Goal: Task Accomplishment & Management: Use online tool/utility

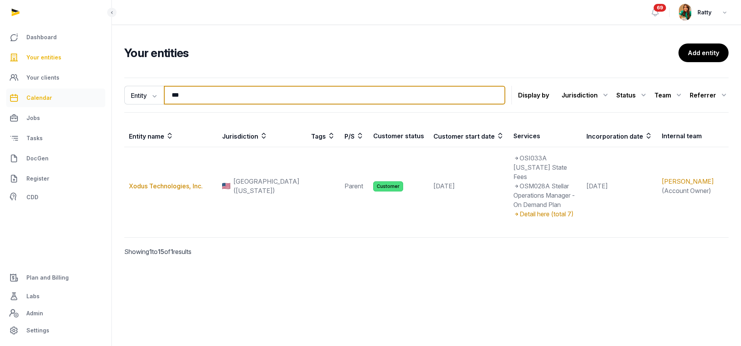
drag, startPoint x: 195, startPoint y: 92, endPoint x: -137, endPoint y: 71, distance: 333.1
click at [0, 71] on html "Dashboard Your entities Your clients Calendar Jobs Tasks DocGen Register CDD Pl…" at bounding box center [370, 173] width 741 height 346
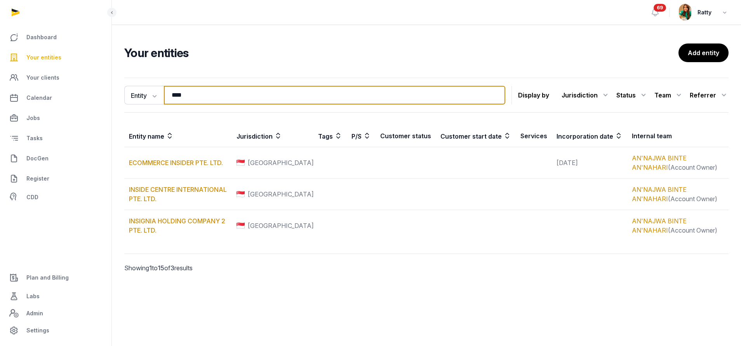
type input "****"
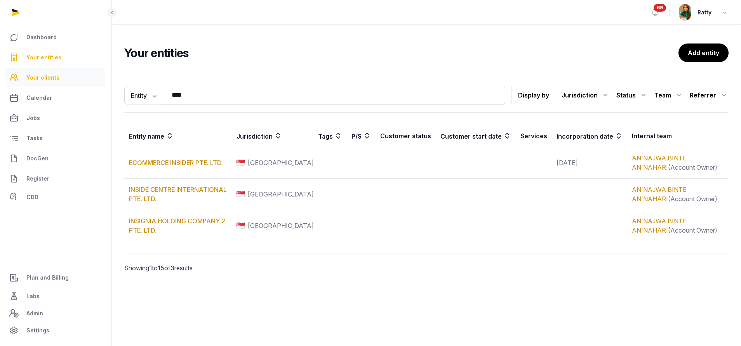
click at [48, 82] on link "Your clients" at bounding box center [55, 77] width 99 height 19
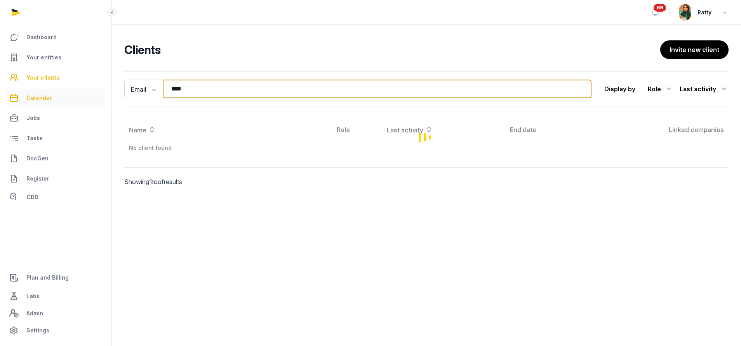
drag, startPoint x: 202, startPoint y: 85, endPoint x: 99, endPoint y: 96, distance: 103.4
click at [116, 101] on div "Email Name Email Entity **** Search Display by Role All roles Client Basic Clie…" at bounding box center [426, 139] width 629 height 137
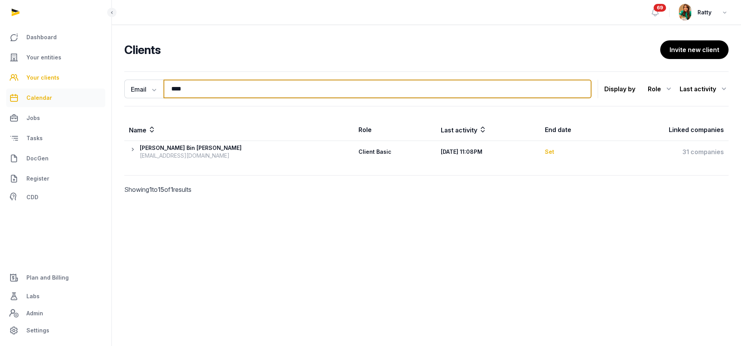
paste input "**********"
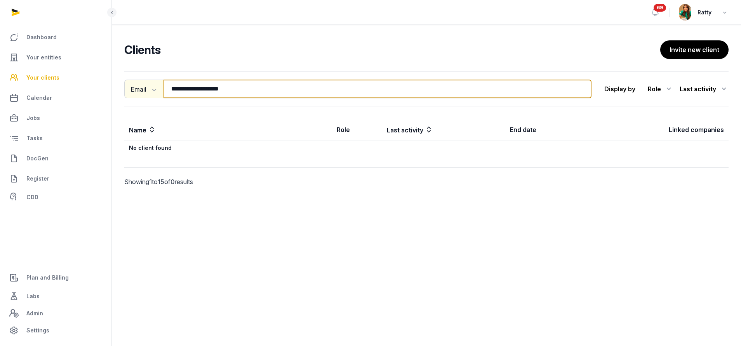
type input "**********"
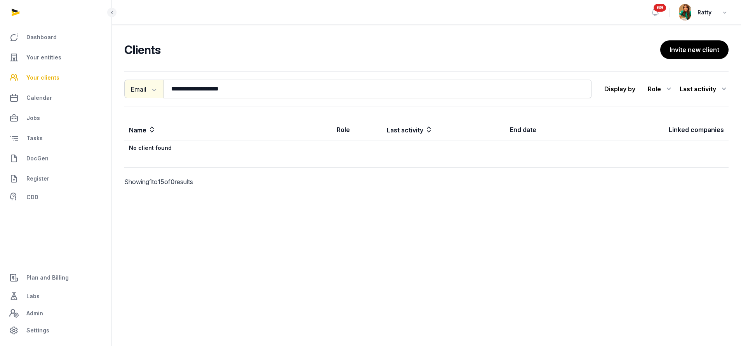
click at [146, 89] on button "Email" at bounding box center [143, 89] width 39 height 19
click at [143, 103] on div "Name" at bounding box center [155, 106] width 62 height 16
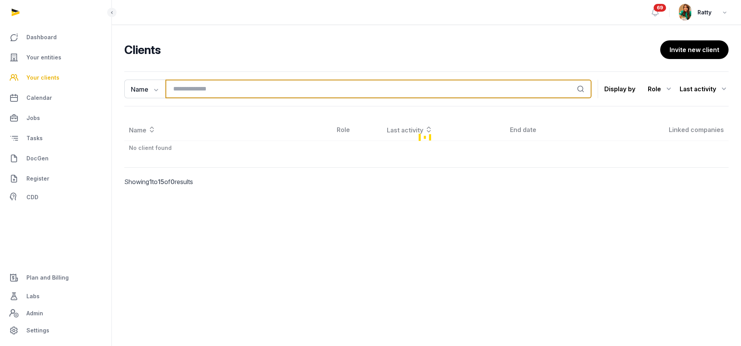
click at [194, 89] on input "search" at bounding box center [378, 89] width 426 height 19
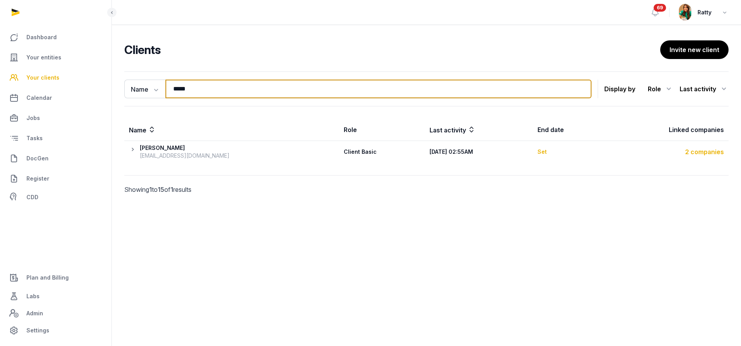
type input "****"
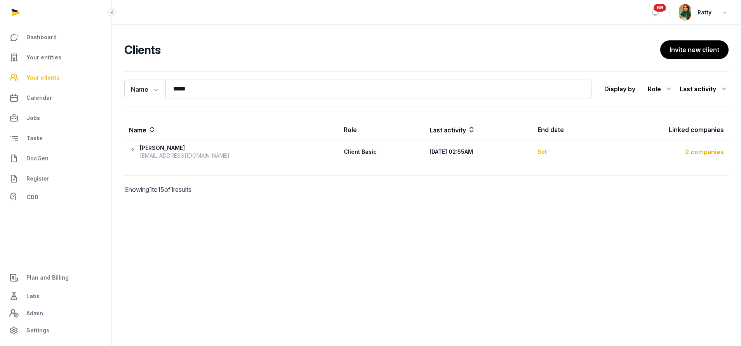
click at [706, 151] on div "2 companies" at bounding box center [665, 151] width 117 height 9
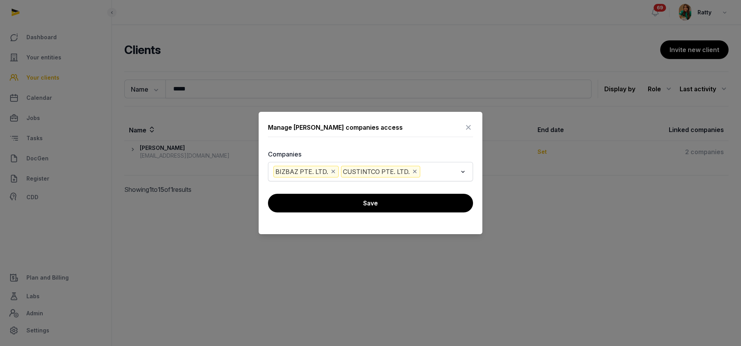
click at [467, 130] on icon at bounding box center [468, 127] width 9 height 12
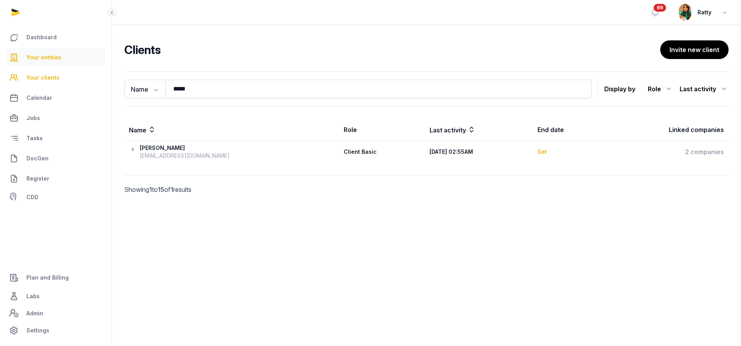
click at [37, 50] on link "Your entities" at bounding box center [55, 57] width 99 height 19
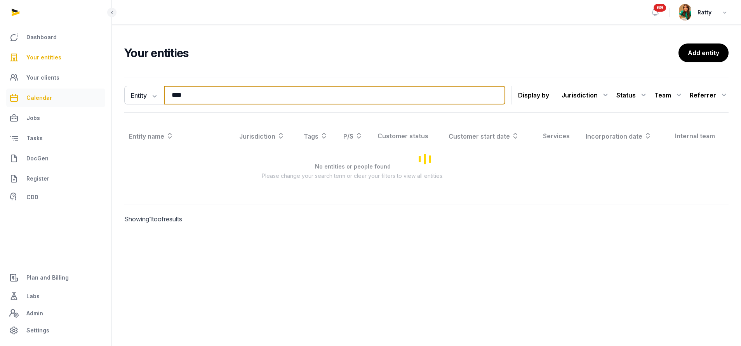
drag, startPoint x: 188, startPoint y: 92, endPoint x: 13, endPoint y: 94, distance: 175.5
click at [38, 106] on div "Dashboard Your entities Your clients Calendar Jobs Tasks DocGen Register CDD Pl…" at bounding box center [370, 173] width 741 height 346
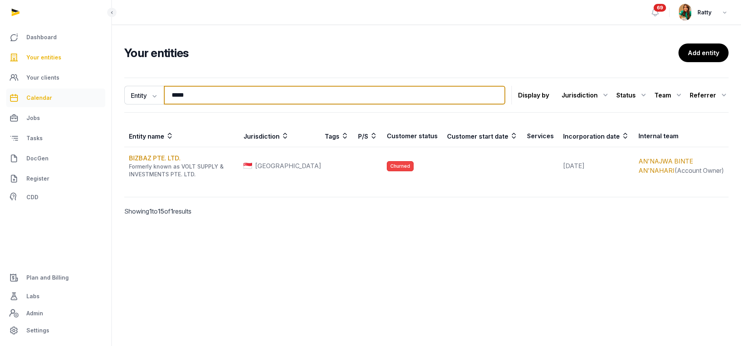
drag, startPoint x: 199, startPoint y: 95, endPoint x: 78, endPoint y: 91, distance: 120.8
click at [112, 96] on div "Entity Entity People Tags Services ***** Search Display by Jurisdiction All jur…" at bounding box center [426, 158] width 629 height 166
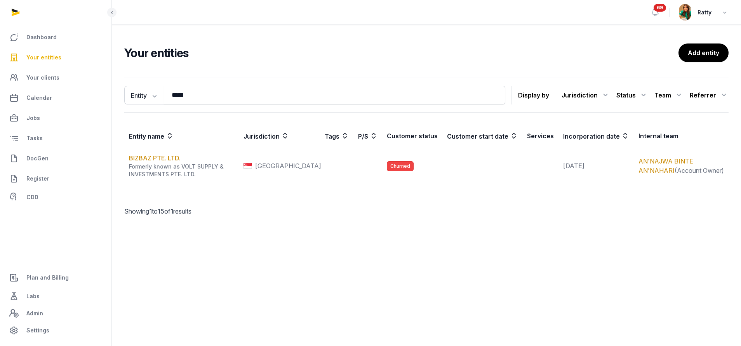
click at [59, 54] on span "Your entities" at bounding box center [43, 57] width 35 height 9
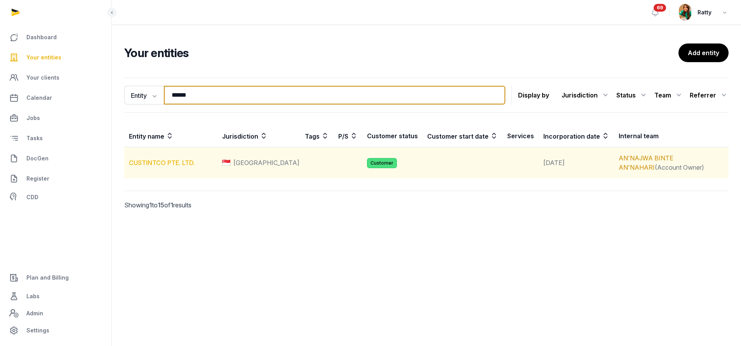
type input "******"
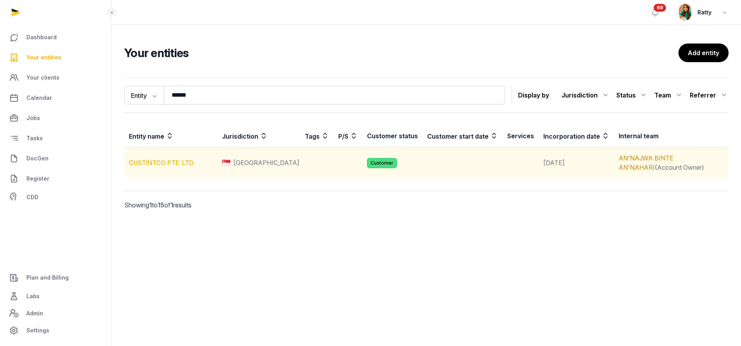
click at [177, 161] on link "CUSTINTCO PTE. LTD." at bounding box center [162, 163] width 66 height 8
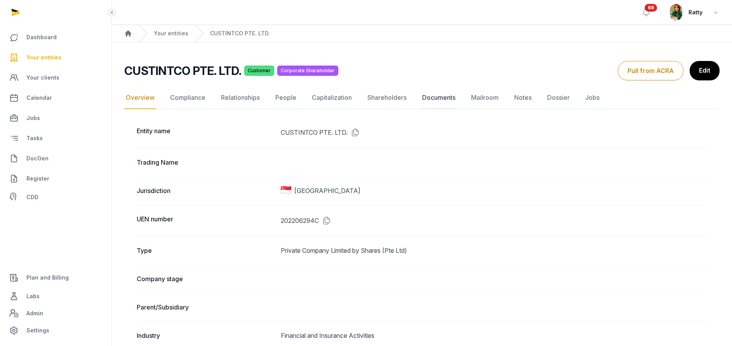
click at [423, 96] on link "Documents" at bounding box center [439, 98] width 37 height 23
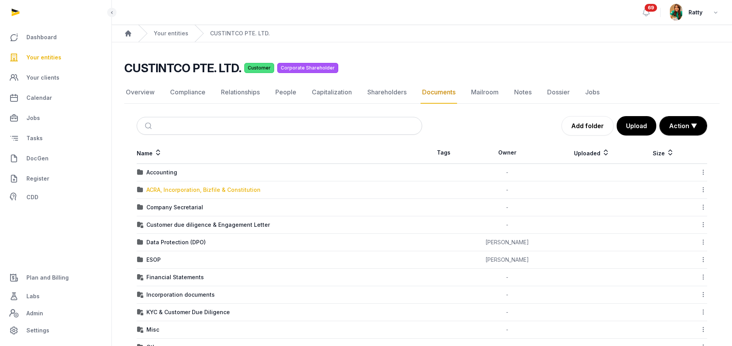
click at [162, 189] on div "ACRA, Incorporation, Bizfile & Constitution" at bounding box center [203, 190] width 114 height 8
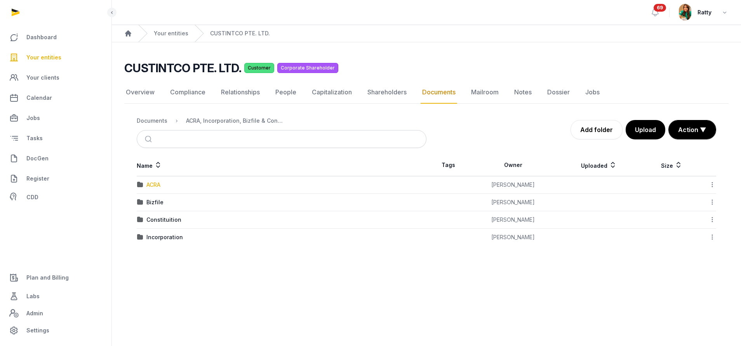
click at [155, 185] on div "ACRA" at bounding box center [153, 185] width 14 height 8
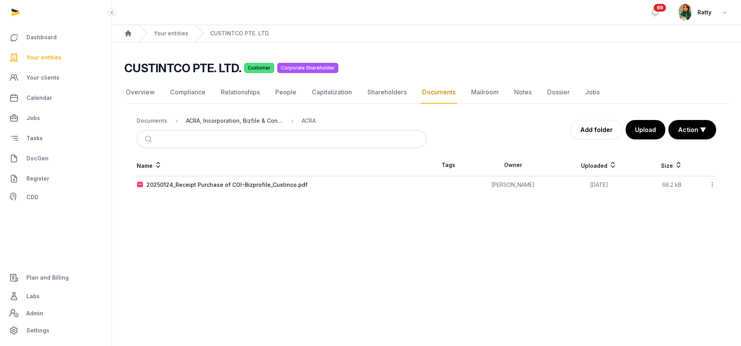
click at [240, 121] on div "ACRA, Incorporation, Bizfile & Constitution" at bounding box center [234, 121] width 97 height 8
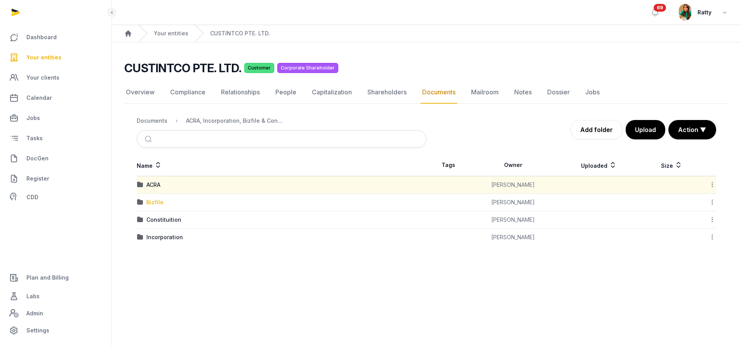
click at [150, 203] on div "Bizfile" at bounding box center [154, 202] width 17 height 8
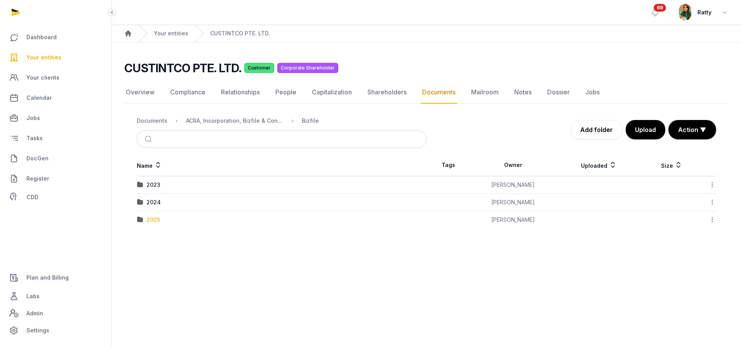
click at [155, 219] on div "2025" at bounding box center [153, 220] width 14 height 8
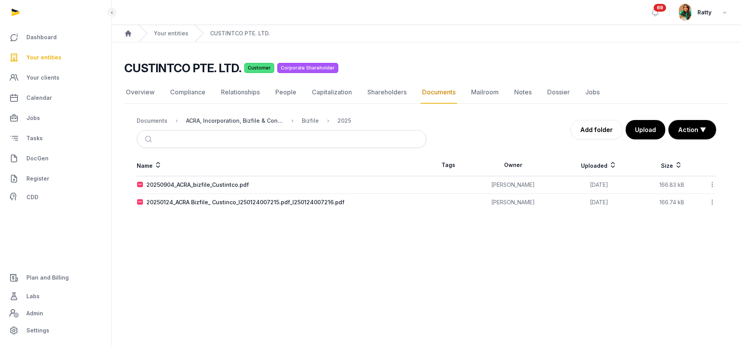
click at [264, 120] on div "ACRA, Incorporation, Bizfile & Constitution" at bounding box center [234, 121] width 97 height 8
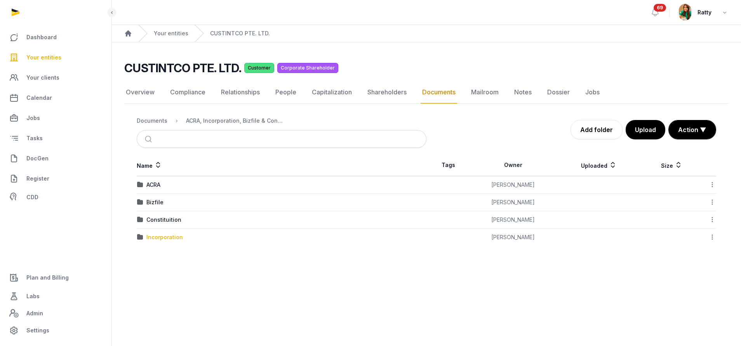
click at [155, 237] on div "Incorporation" at bounding box center [164, 237] width 37 height 8
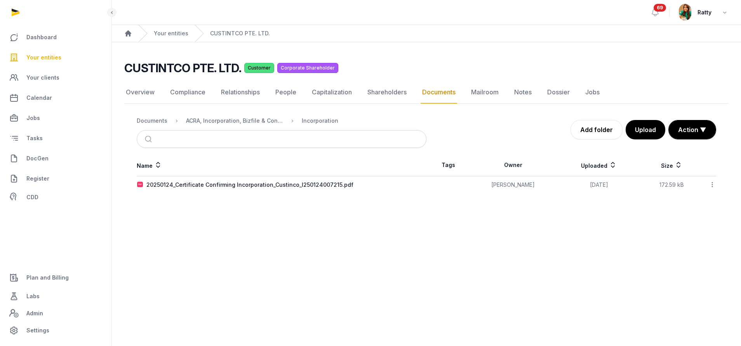
click at [228, 180] on td "20250124_Certificate Confirming Incorporation_Custinco_I250124007215.pdf" at bounding box center [282, 184] width 290 height 17
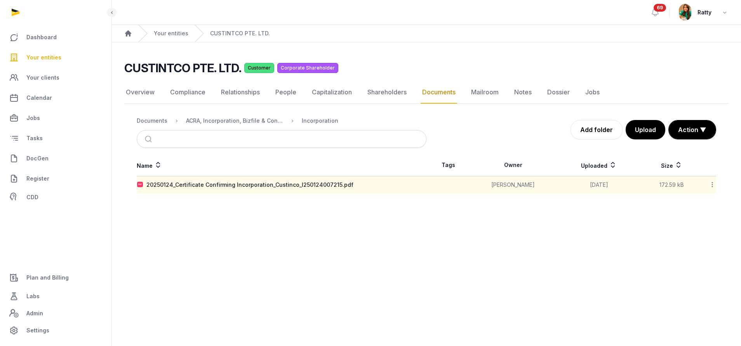
click at [227, 181] on td "20250124_Certificate Confirming Incorporation_Custinco_I250124007215.pdf" at bounding box center [282, 184] width 290 height 17
click at [245, 186] on div "20250124_Certificate Confirming Incorporation_Custinco_I250124007215.pdf" at bounding box center [249, 185] width 207 height 8
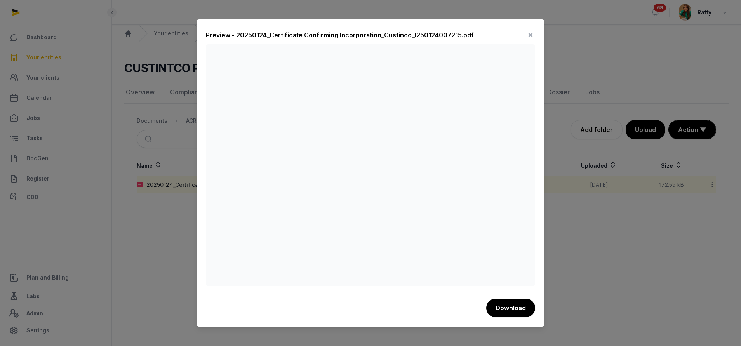
click at [530, 34] on icon at bounding box center [530, 35] width 9 height 12
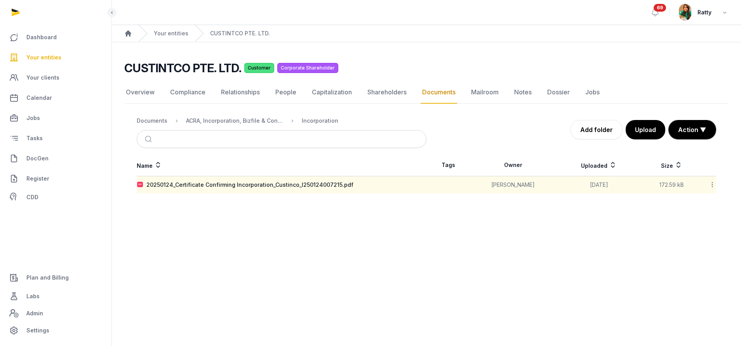
click at [712, 183] on icon at bounding box center [712, 185] width 7 height 8
click at [688, 244] on div "Copy link" at bounding box center [685, 247] width 62 height 14
click at [239, 122] on div "ACRA, Incorporation, Bizfile & Constitution" at bounding box center [234, 121] width 97 height 8
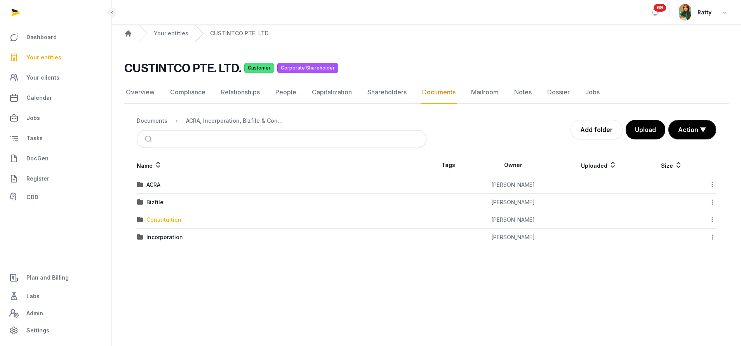
click at [156, 223] on div "Constituition" at bounding box center [163, 220] width 35 height 8
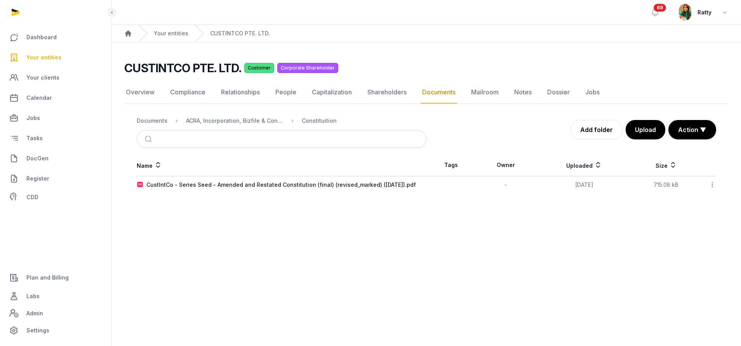
click at [712, 184] on icon at bounding box center [712, 185] width 7 height 8
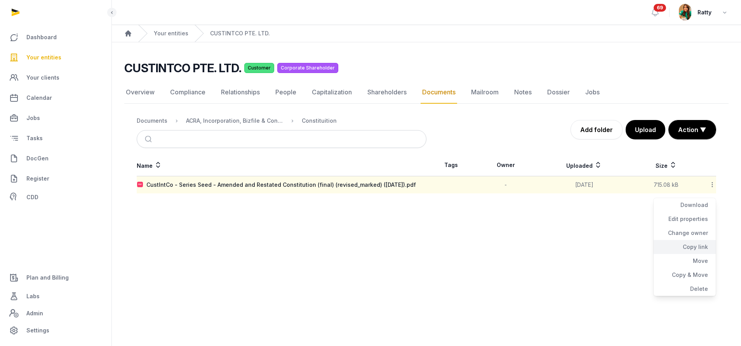
click at [698, 248] on div "Copy link" at bounding box center [685, 247] width 62 height 14
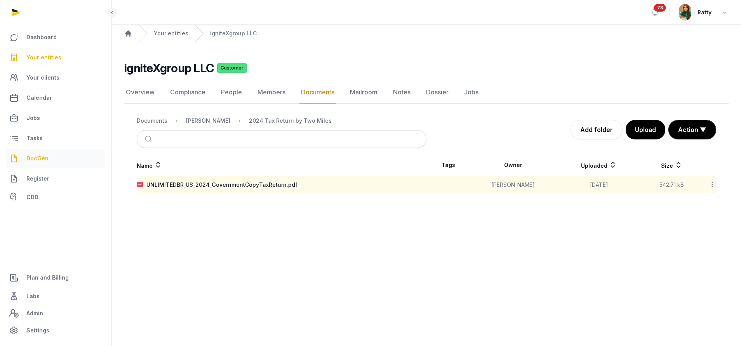
click at [42, 158] on span "DocGen" at bounding box center [37, 158] width 22 height 9
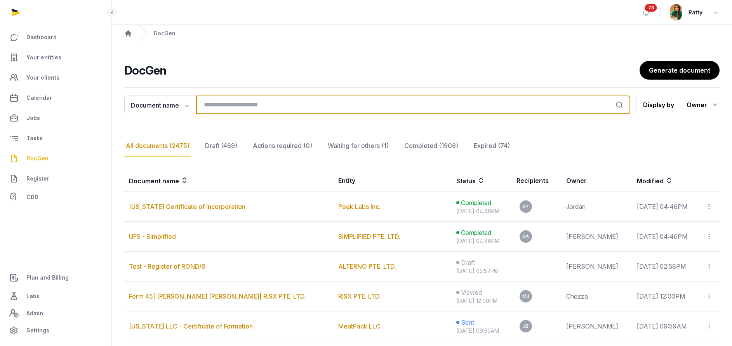
click at [219, 101] on input "search" at bounding box center [413, 105] width 434 height 19
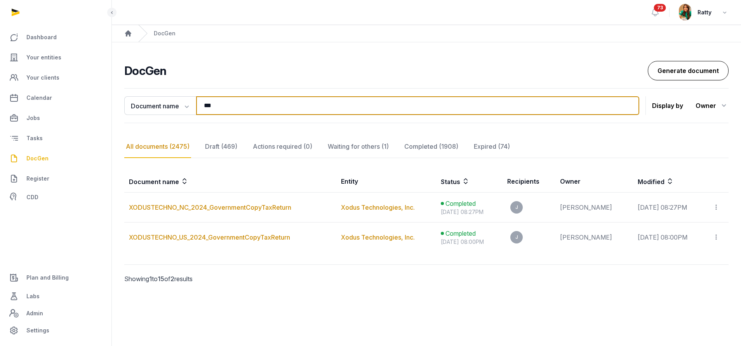
type input "***"
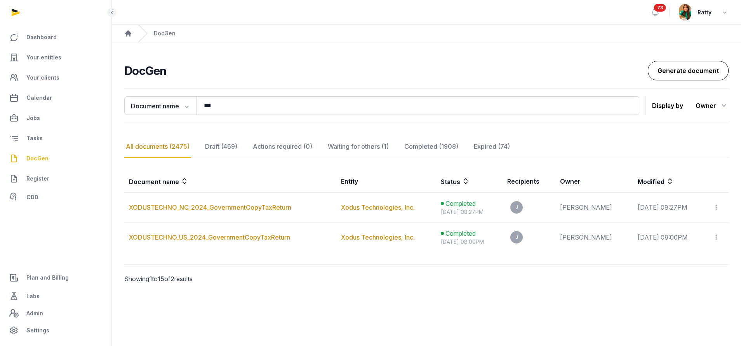
click at [687, 70] on link "Generate document" at bounding box center [688, 70] width 81 height 19
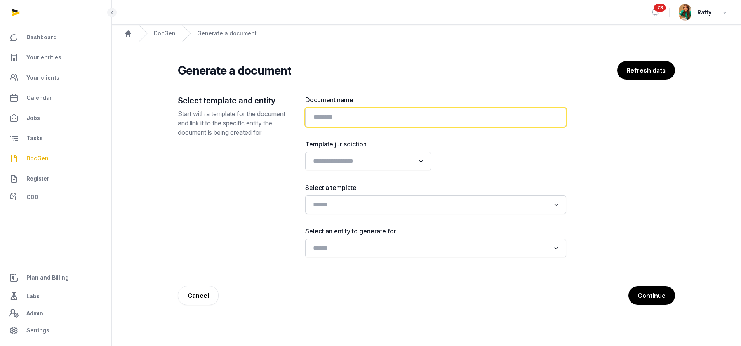
click at [344, 117] on input "text" at bounding box center [435, 117] width 261 height 19
paste input "**********"
type input "**********"
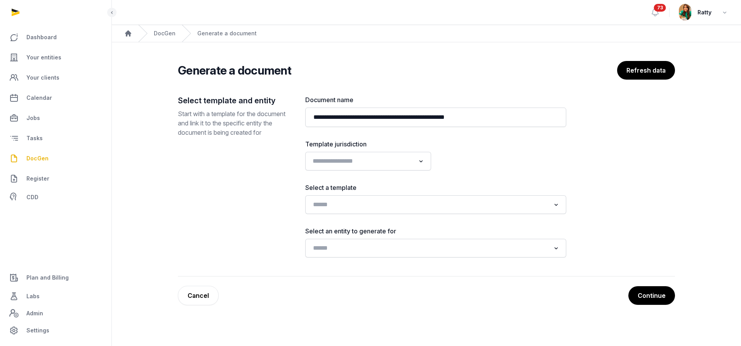
click at [315, 162] on input "Search for option" at bounding box center [362, 161] width 105 height 11
click at [326, 198] on li "[GEOGRAPHIC_DATA]" at bounding box center [368, 200] width 125 height 11
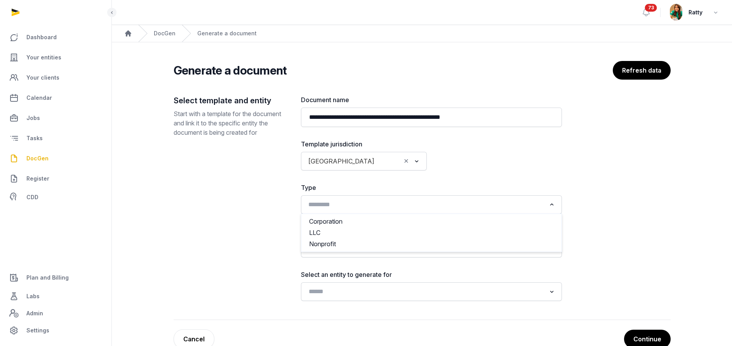
click at [333, 209] on input "Search for option" at bounding box center [426, 204] width 240 height 11
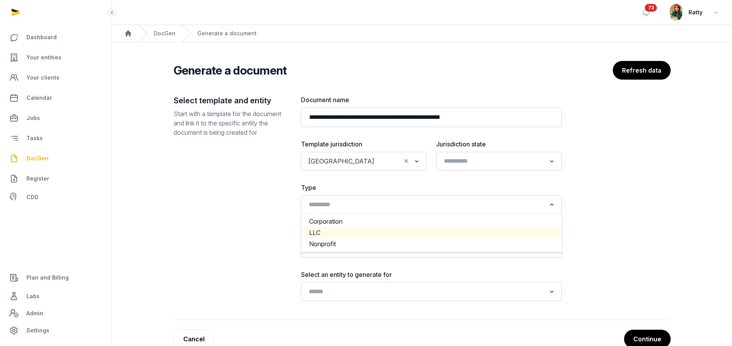
click at [273, 224] on div "Select template and entity Start with a template for the document and link it t…" at bounding box center [231, 198] width 115 height 206
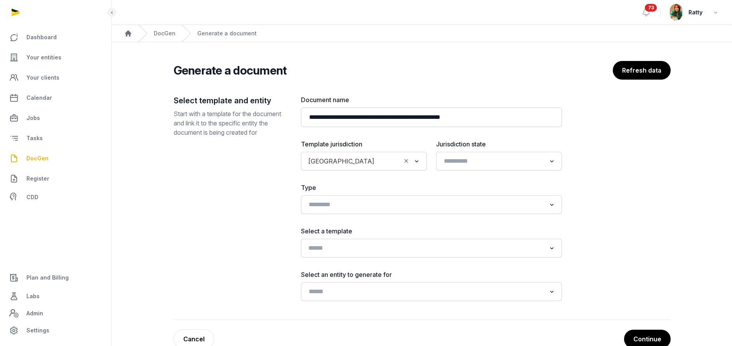
click at [330, 249] on input "Search for option" at bounding box center [426, 248] width 240 height 11
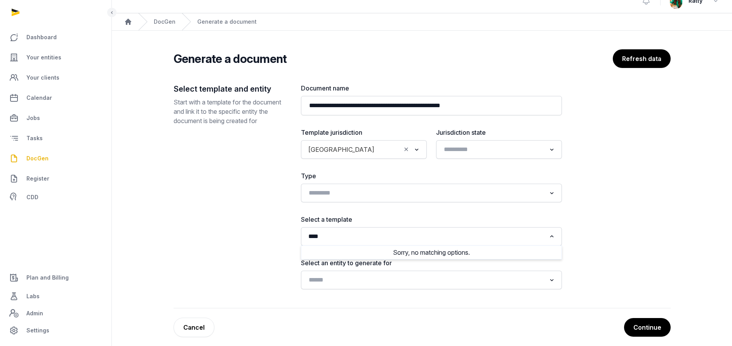
scroll to position [18, 0]
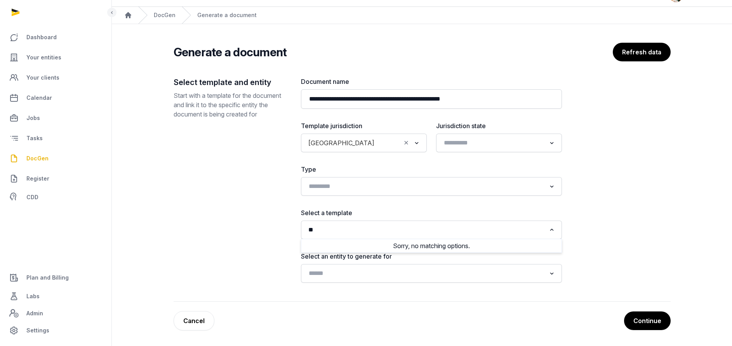
type input "*"
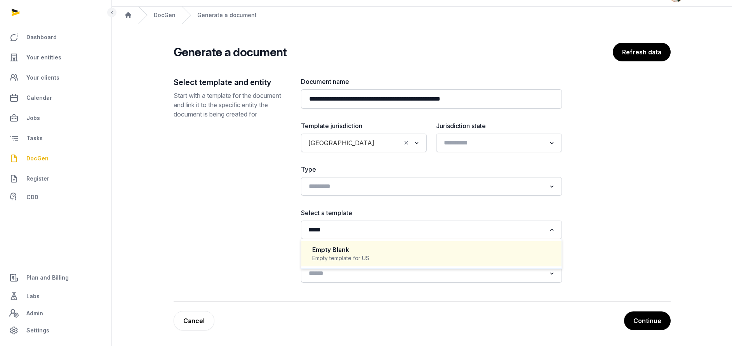
click at [317, 254] on div "Empty template for US" at bounding box center [431, 258] width 238 height 8
type input "*****"
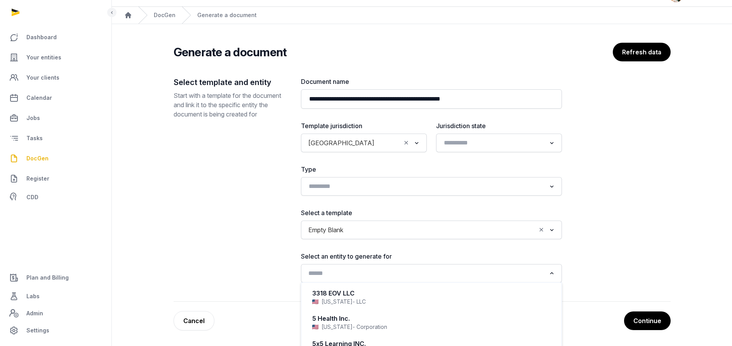
click at [341, 276] on input "Search for option" at bounding box center [426, 273] width 240 height 11
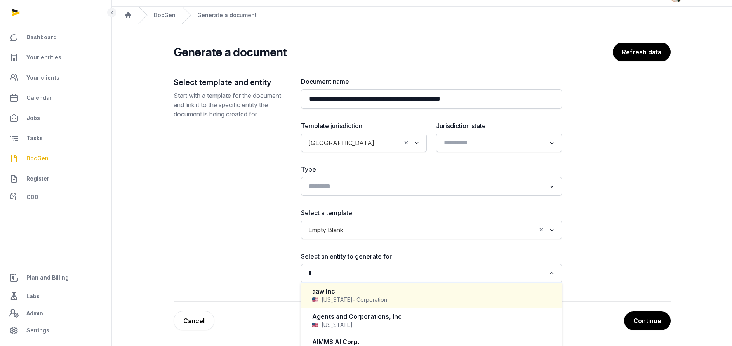
scroll to position [0, 0]
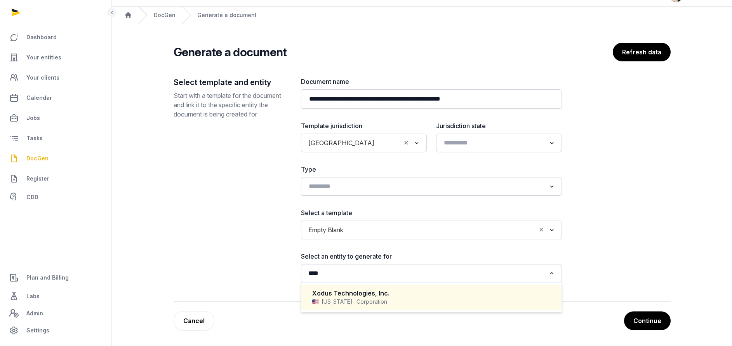
click at [336, 290] on div "Xodus Technologies, Inc." at bounding box center [431, 293] width 238 height 9
type input "****"
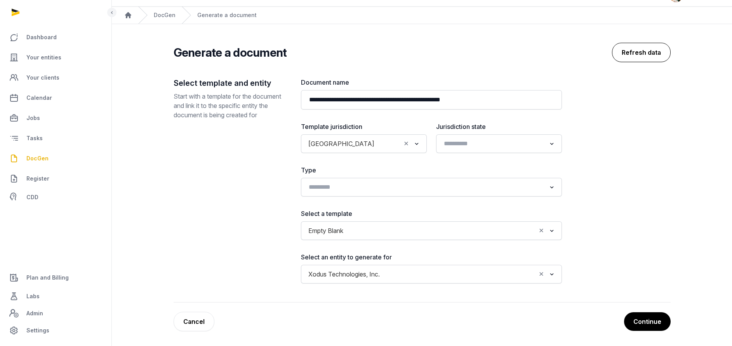
click at [633, 50] on button "Refresh data" at bounding box center [641, 52] width 59 height 19
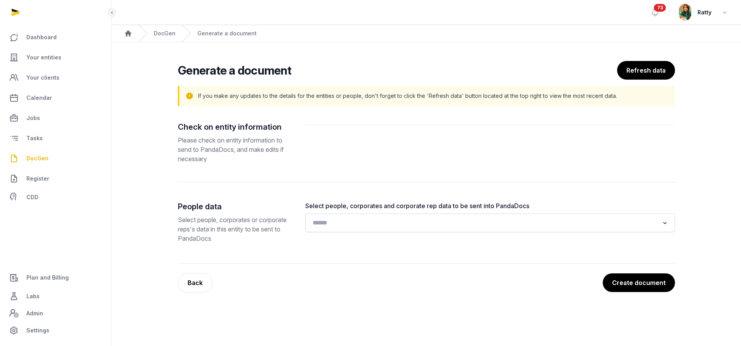
click at [342, 224] on input "Search for option" at bounding box center [484, 222] width 349 height 11
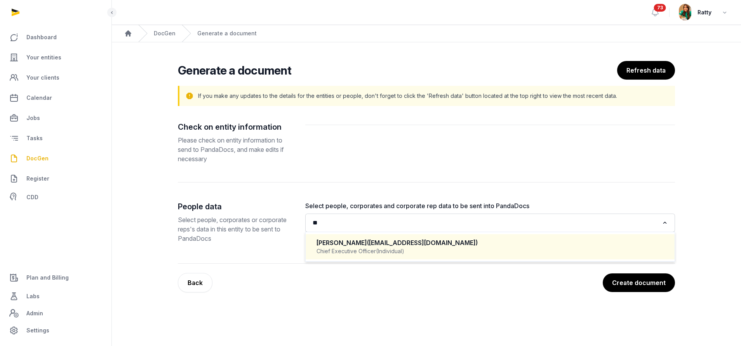
click at [362, 242] on div "Jelani Sutherland (jelani@xodusfinance.com)" at bounding box center [490, 242] width 347 height 9
type input "**"
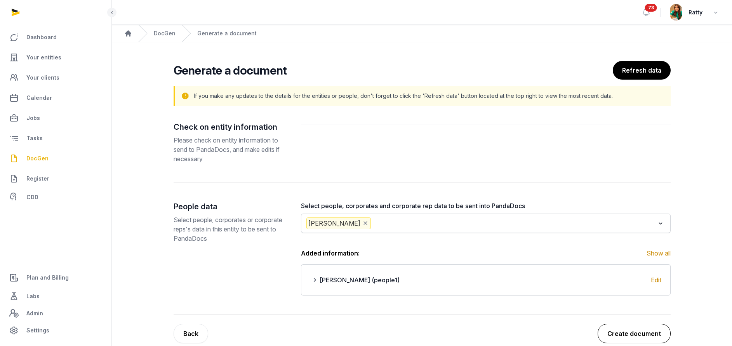
click at [622, 333] on button "Create document" at bounding box center [634, 333] width 73 height 19
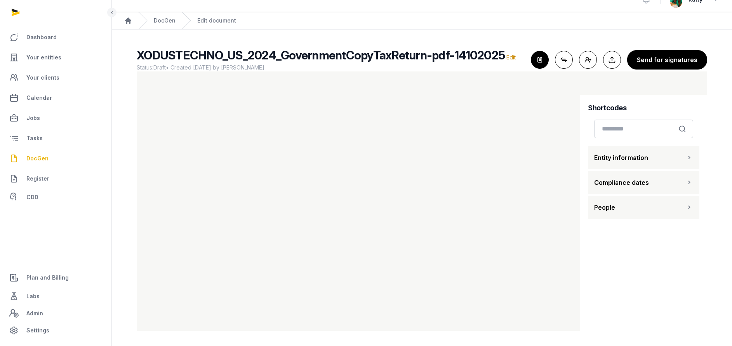
scroll to position [8, 0]
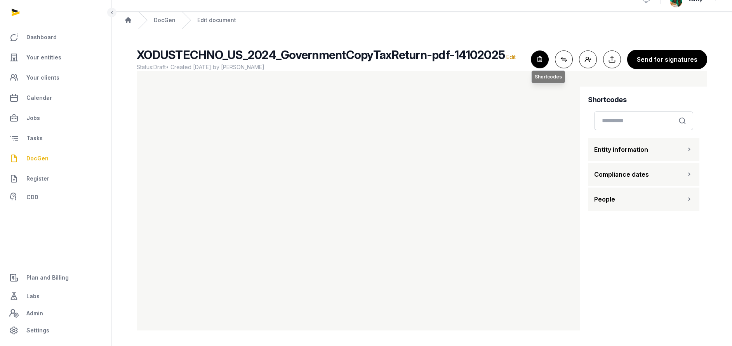
click at [540, 56] on icon "button" at bounding box center [539, 59] width 17 height 17
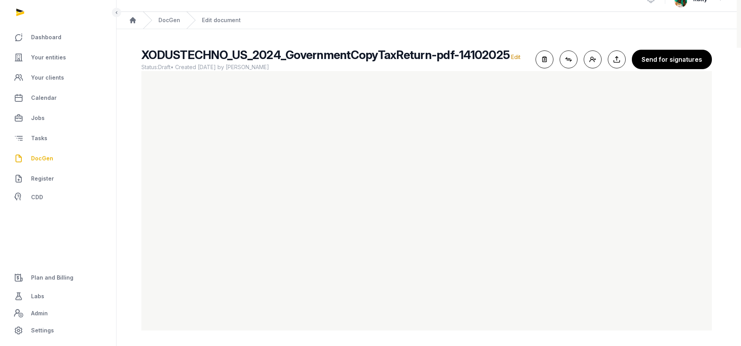
scroll to position [0, 0]
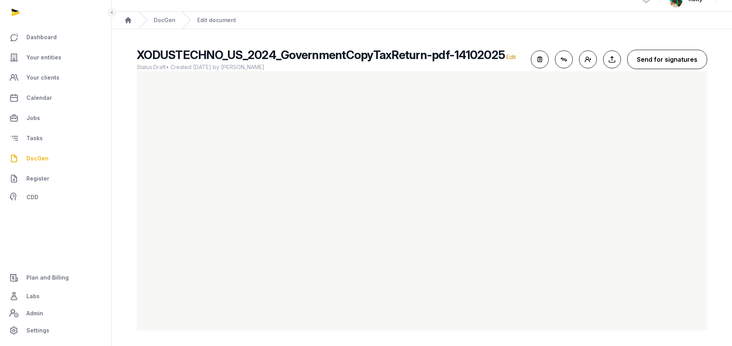
click at [684, 51] on button "Send for signatures" at bounding box center [667, 59] width 80 height 19
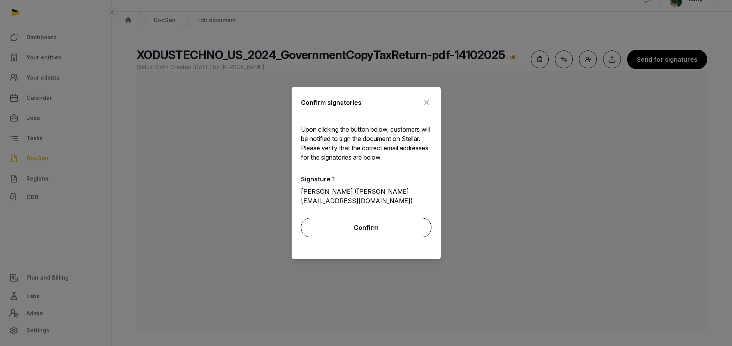
click at [354, 226] on button "Confirm" at bounding box center [366, 227] width 130 height 19
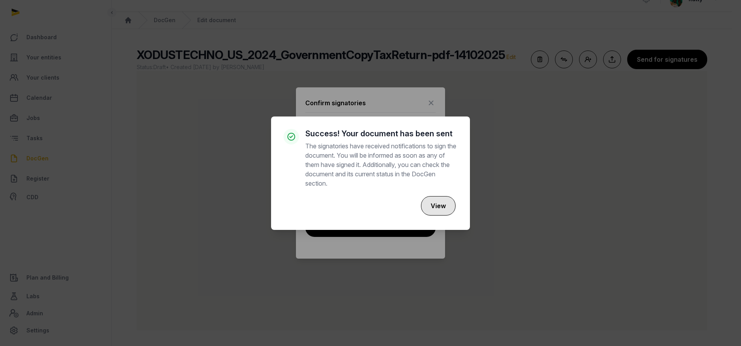
click at [438, 202] on button "View" at bounding box center [438, 205] width 35 height 19
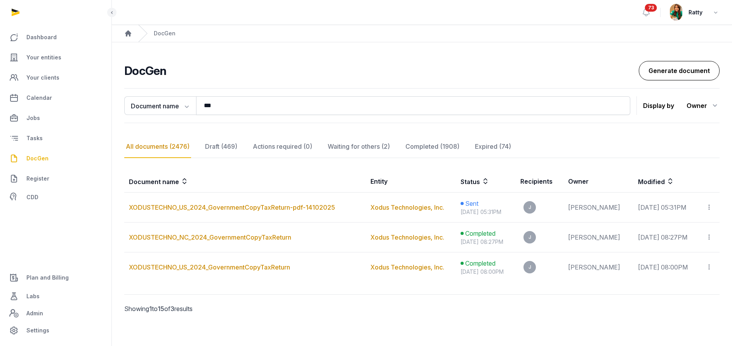
click at [687, 70] on link "Generate document" at bounding box center [679, 70] width 81 height 19
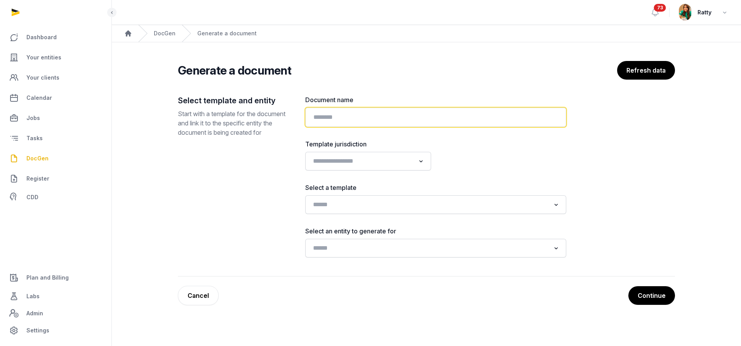
click at [366, 120] on input "text" at bounding box center [435, 117] width 261 height 19
paste input "**********"
click at [475, 118] on input "**********" at bounding box center [435, 117] width 261 height 19
type input "**********"
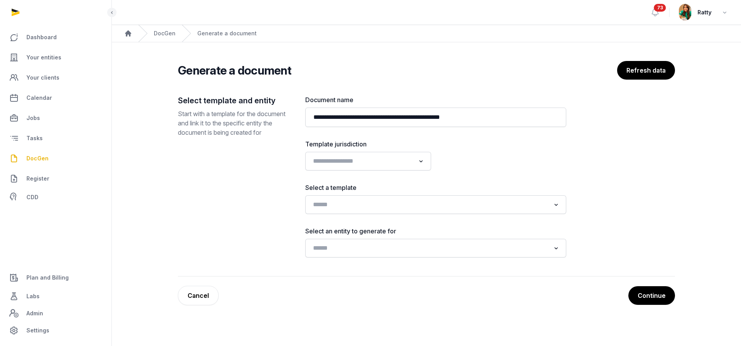
click at [343, 154] on div "Loading..." at bounding box center [368, 161] width 126 height 19
click at [340, 162] on input "Search for option" at bounding box center [362, 161] width 105 height 11
click at [334, 200] on li "[GEOGRAPHIC_DATA]" at bounding box center [368, 200] width 125 height 11
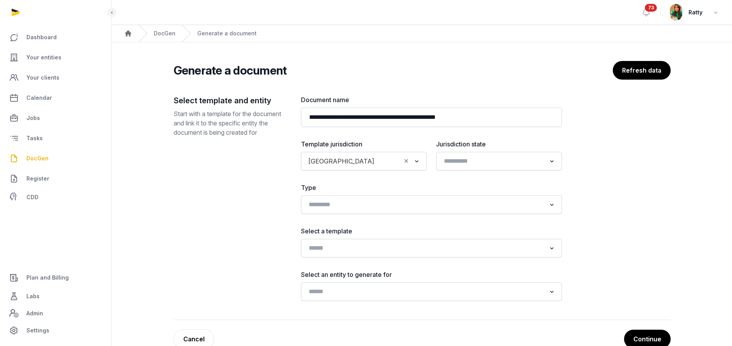
click at [321, 241] on div "Loading..." at bounding box center [431, 248] width 261 height 19
click at [321, 247] on input "Search for option" at bounding box center [426, 248] width 240 height 11
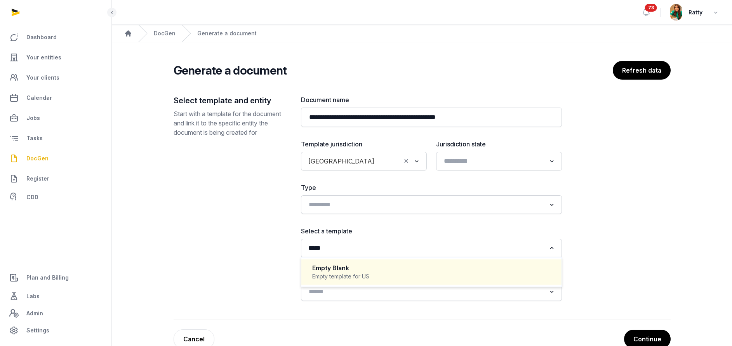
click at [338, 271] on div "Empty Blank" at bounding box center [431, 268] width 238 height 9
type input "*****"
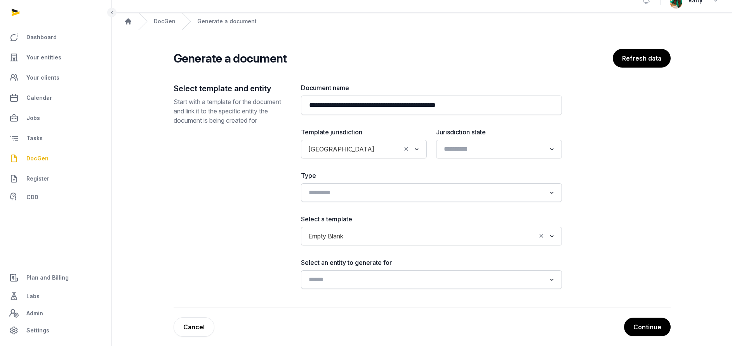
scroll to position [18, 0]
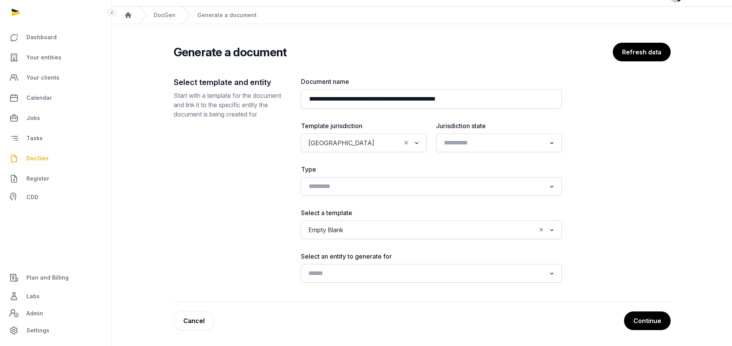
click at [338, 277] on input "Search for option" at bounding box center [426, 273] width 240 height 11
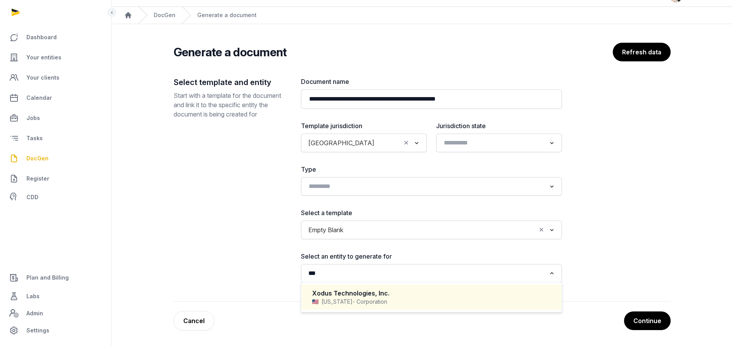
click at [344, 293] on div "Xodus Technologies, Inc." at bounding box center [431, 293] width 238 height 9
type input "***"
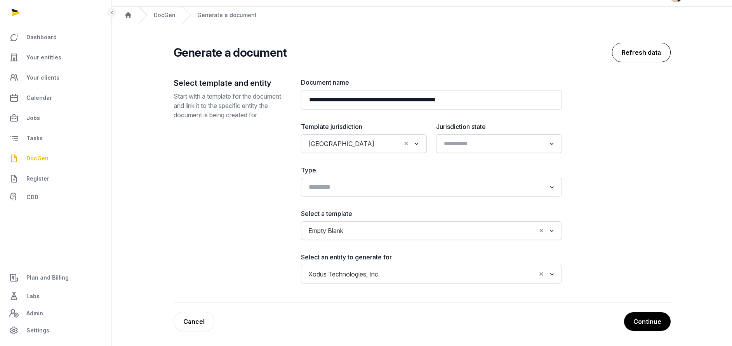
click at [652, 54] on button "Refresh data" at bounding box center [641, 52] width 59 height 19
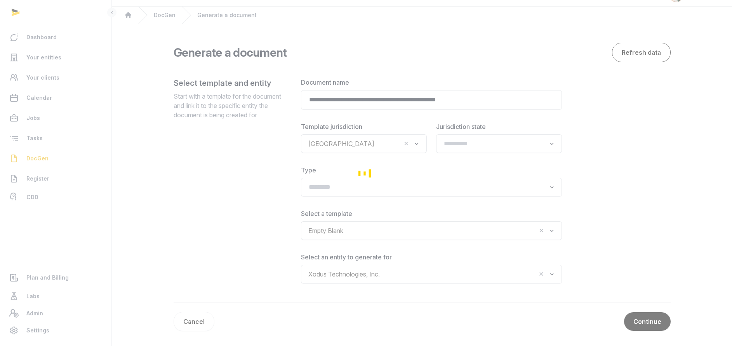
scroll to position [0, 0]
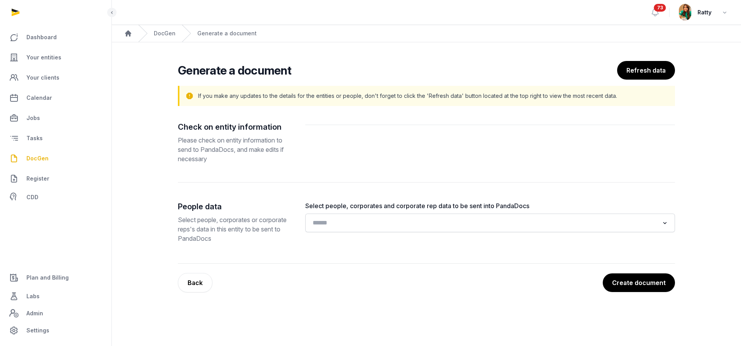
click at [330, 228] on input "Search for option" at bounding box center [484, 222] width 349 height 11
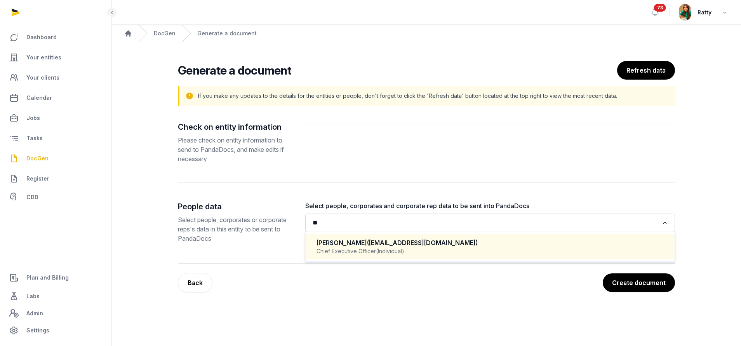
click at [361, 246] on div "Jelani Sutherland (jelani@xodusfinance.com)" at bounding box center [490, 242] width 347 height 9
type input "**"
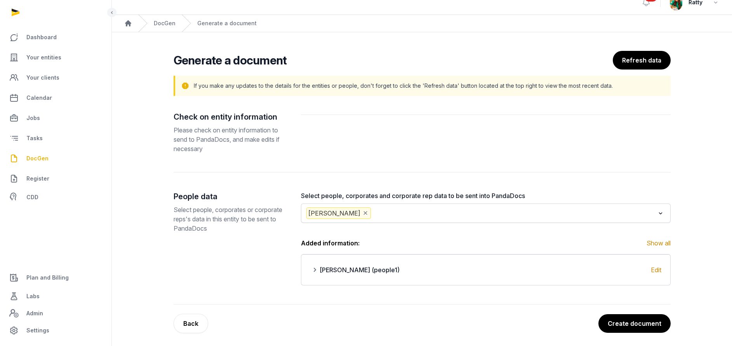
scroll to position [13, 0]
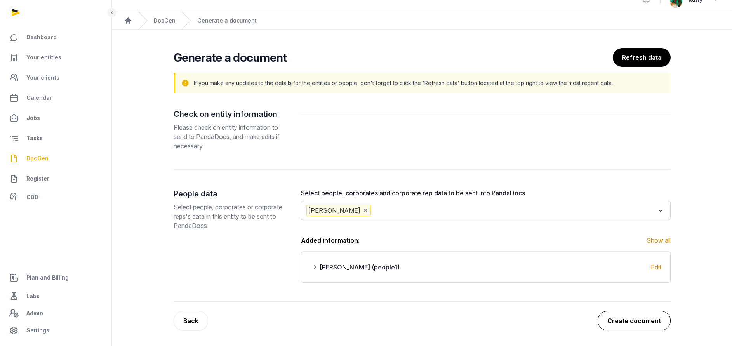
click at [653, 318] on button "Create document" at bounding box center [634, 320] width 73 height 19
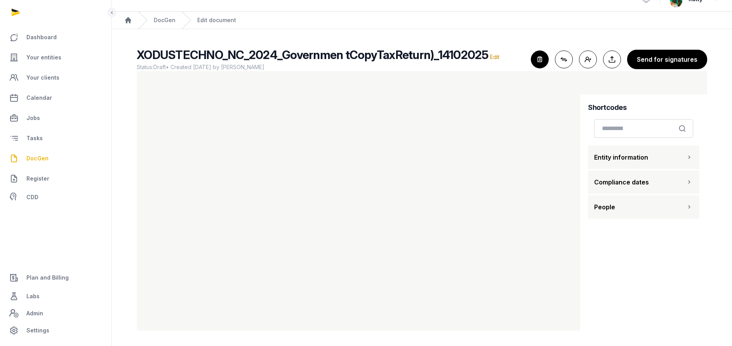
scroll to position [8, 0]
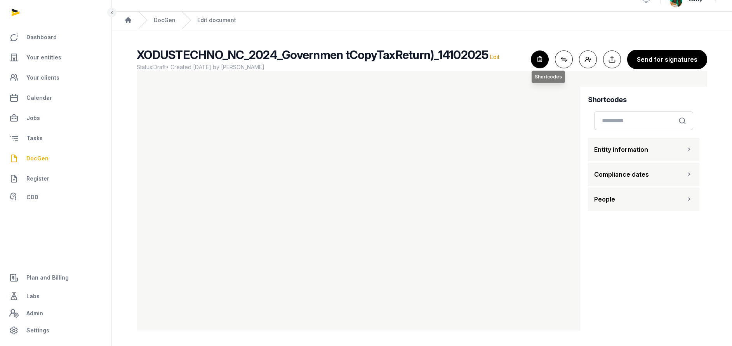
click at [543, 55] on icon "button" at bounding box center [539, 59] width 17 height 17
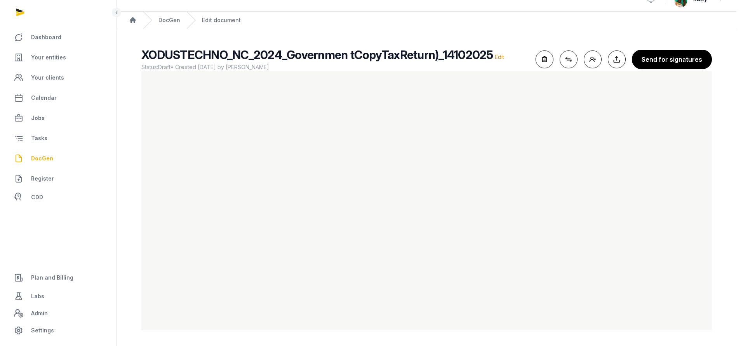
scroll to position [0, 0]
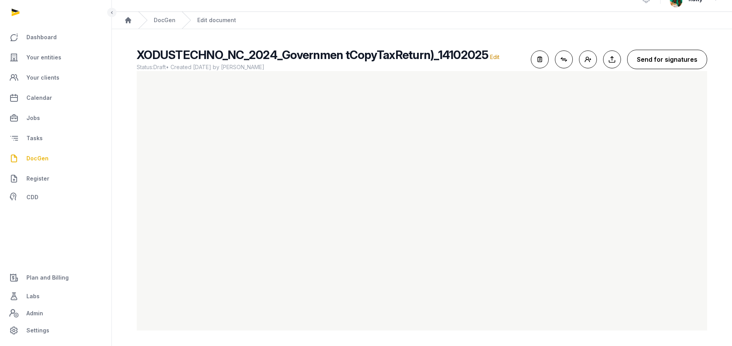
click at [691, 59] on button "Send for signatures" at bounding box center [667, 59] width 80 height 19
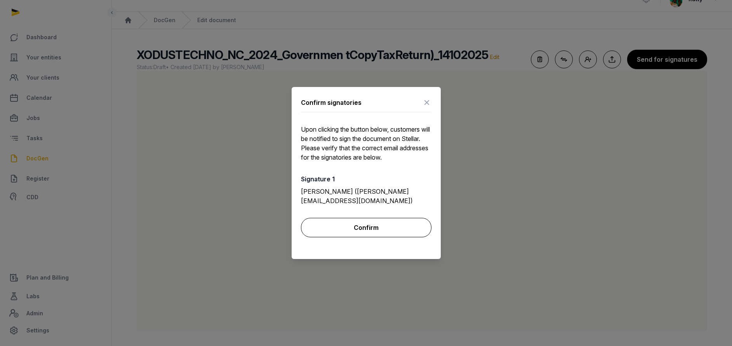
click at [371, 227] on button "Confirm" at bounding box center [366, 227] width 130 height 19
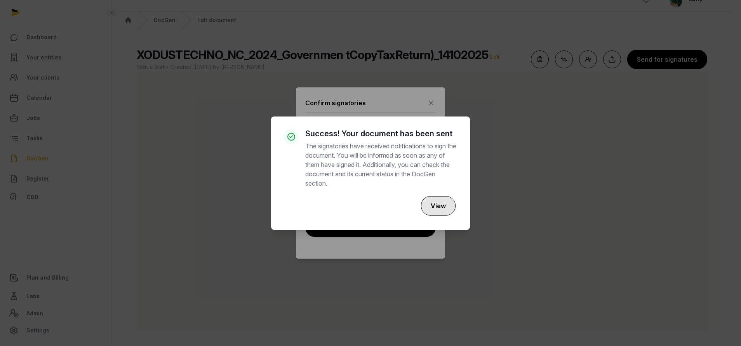
click at [439, 206] on button "View" at bounding box center [438, 205] width 35 height 19
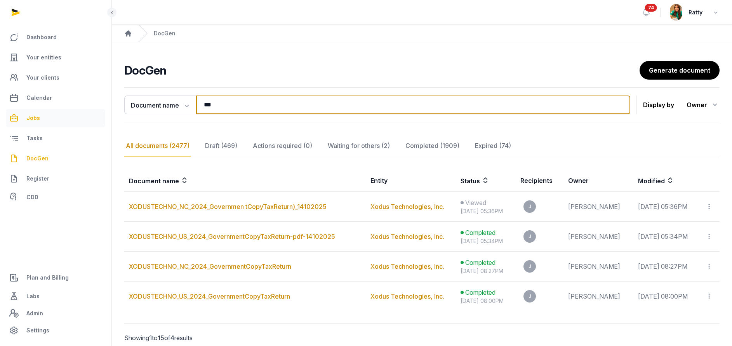
drag, startPoint x: 235, startPoint y: 104, endPoint x: 92, endPoint y: 127, distance: 144.0
click at [178, 123] on div "**********" at bounding box center [422, 225] width 620 height 283
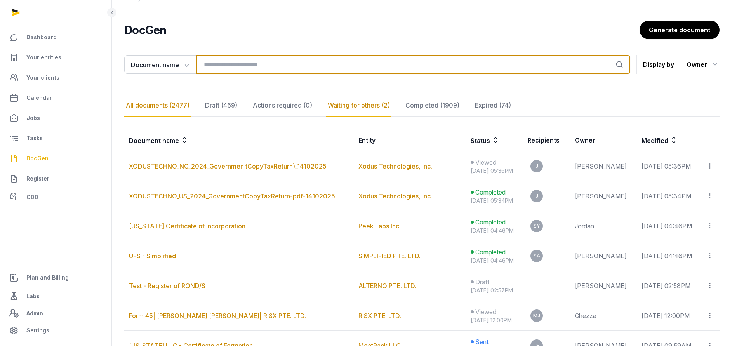
scroll to position [58, 0]
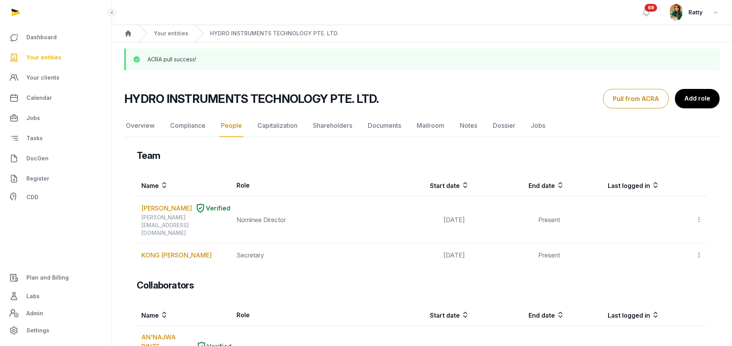
click at [54, 57] on span "Your entities" at bounding box center [43, 57] width 35 height 9
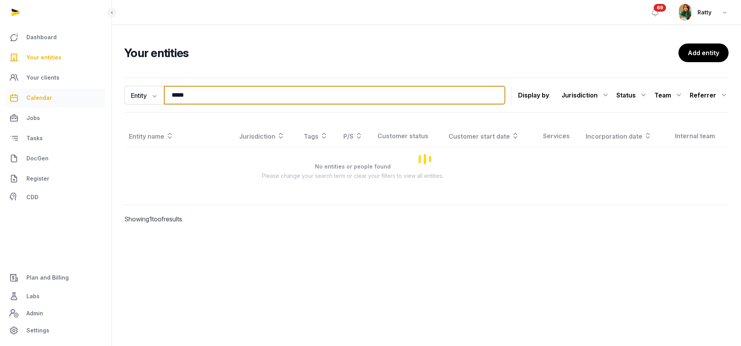
drag, startPoint x: 222, startPoint y: 101, endPoint x: 78, endPoint y: 89, distance: 144.2
click at [110, 97] on div "Dashboard Your entities Your clients Calendar Jobs Tasks DocGen Register CDD Pl…" at bounding box center [370, 173] width 741 height 346
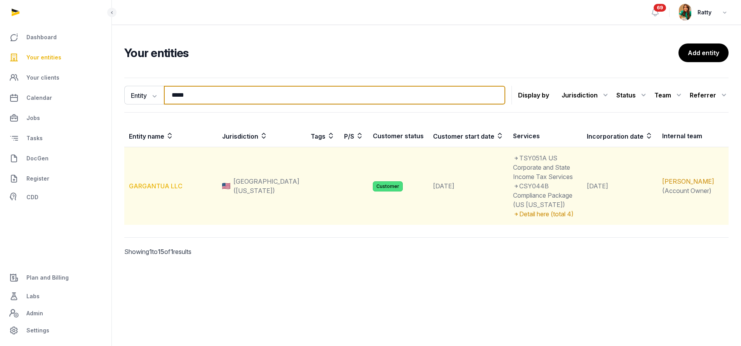
type input "*****"
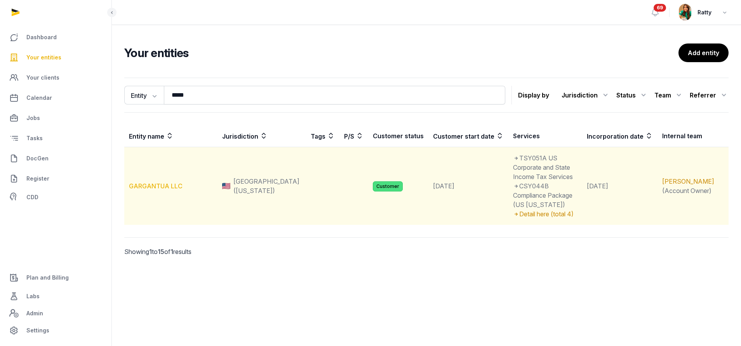
click at [150, 182] on link "GARGANTUA LLC" at bounding box center [156, 186] width 54 height 8
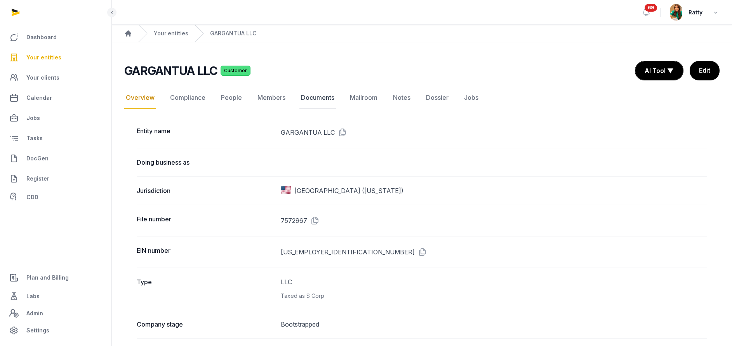
click at [312, 99] on link "Documents" at bounding box center [317, 98] width 37 height 23
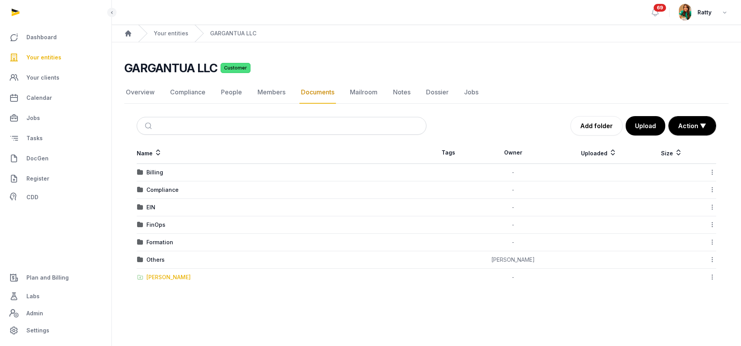
click at [157, 277] on div "[PERSON_NAME]" at bounding box center [168, 277] width 44 height 8
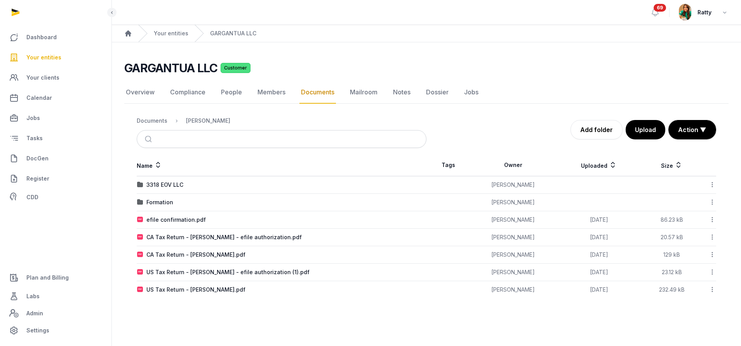
click at [713, 220] on icon at bounding box center [712, 220] width 7 height 8
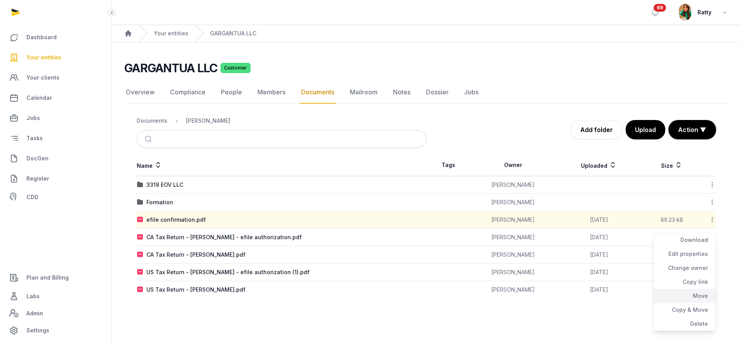
click at [699, 294] on div "Move" at bounding box center [685, 296] width 62 height 14
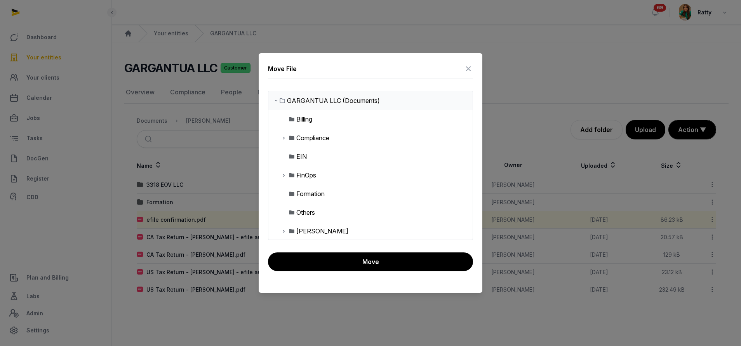
click at [284, 174] on icon at bounding box center [284, 174] width 6 height 9
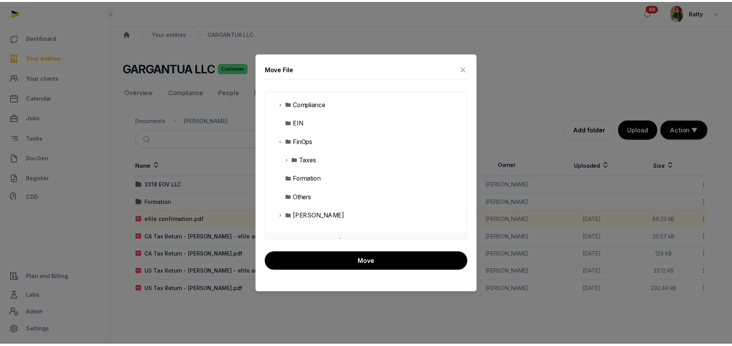
scroll to position [58, 0]
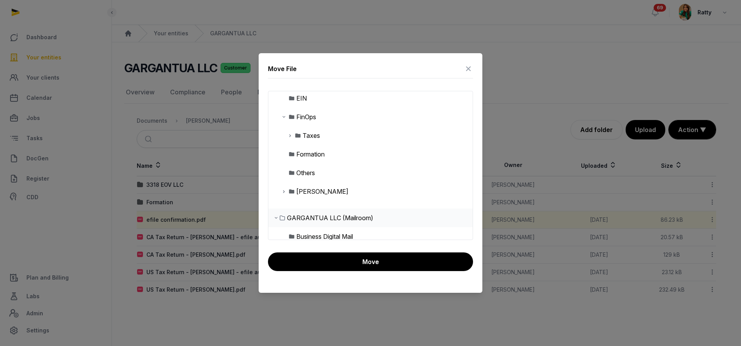
click at [291, 136] on icon at bounding box center [290, 135] width 6 height 9
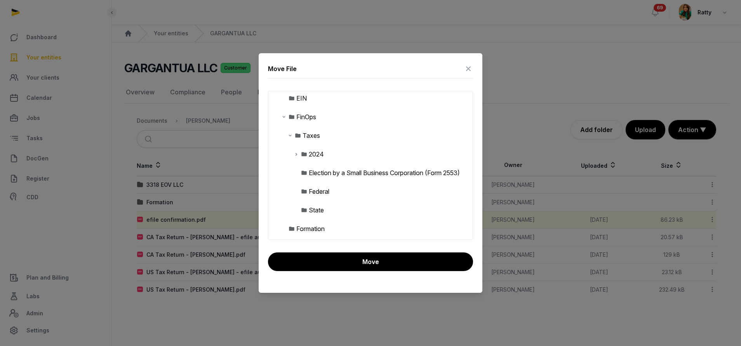
click at [296, 153] on icon at bounding box center [296, 154] width 6 height 9
click at [343, 176] on div "Nick Kim Personal" at bounding box center [354, 172] width 78 height 9
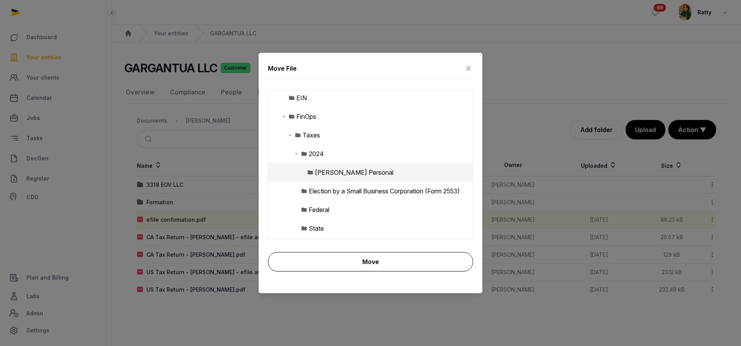
click at [353, 261] on button "Move" at bounding box center [370, 261] width 205 height 19
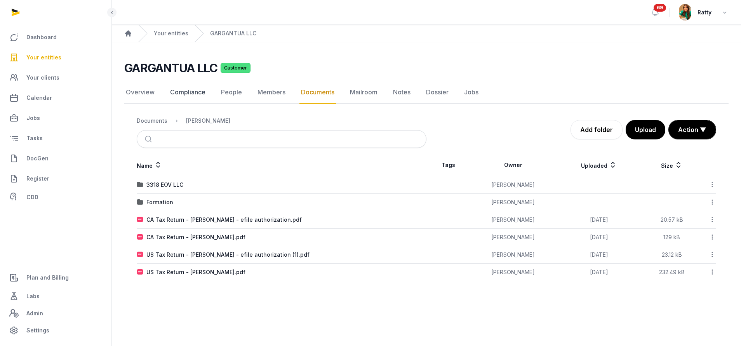
click at [187, 93] on link "Compliance" at bounding box center [188, 92] width 38 height 23
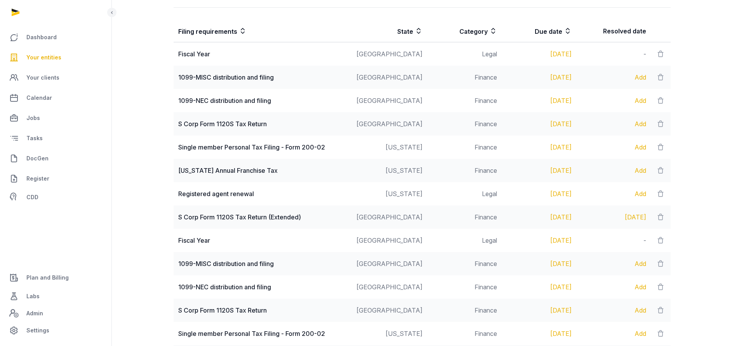
scroll to position [331, 0]
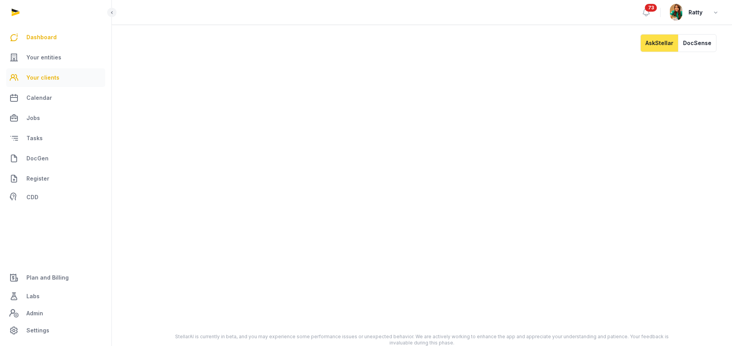
click at [54, 78] on span "Your clients" at bounding box center [42, 77] width 33 height 9
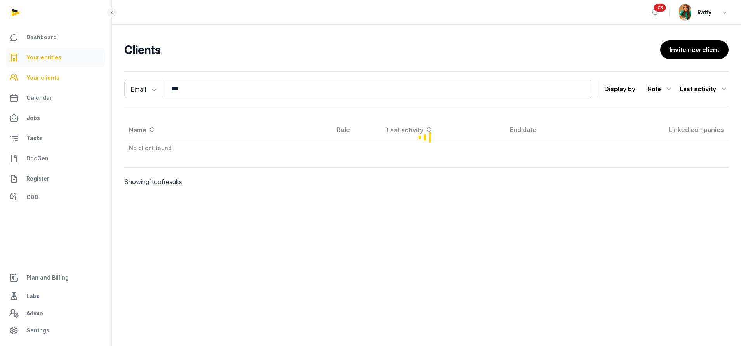
click at [52, 56] on span "Your entities" at bounding box center [43, 57] width 35 height 9
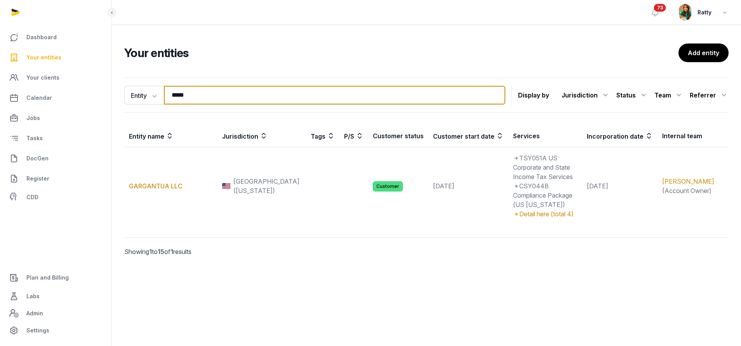
drag, startPoint x: 206, startPoint y: 96, endPoint x: 110, endPoint y: 94, distance: 96.3
click at [133, 96] on div "Entity Entity People Tags Services ***** Search" at bounding box center [314, 95] width 381 height 19
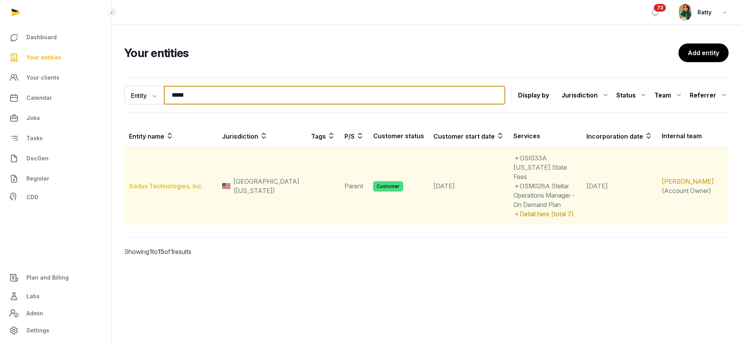
type input "*****"
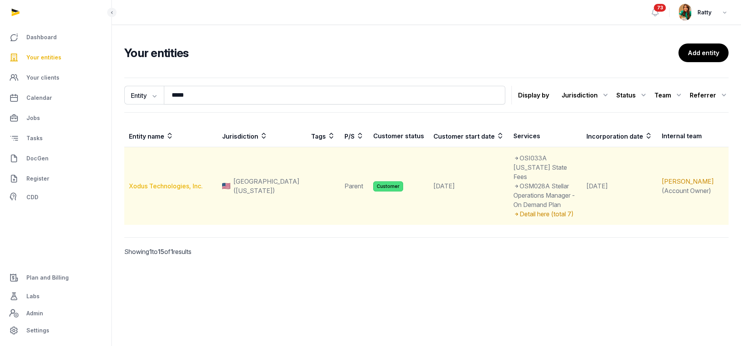
click at [160, 182] on link "Xodus Technologies, Inc." at bounding box center [166, 186] width 74 height 8
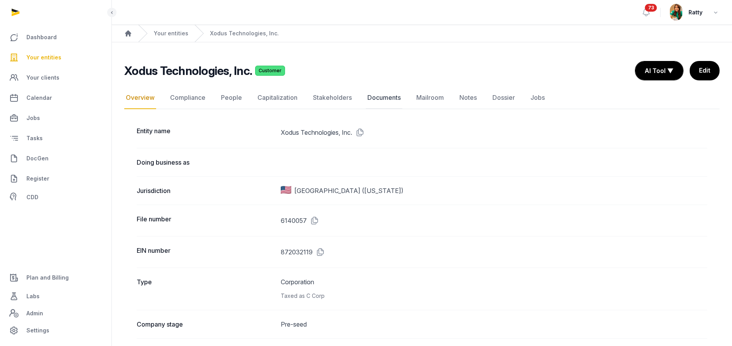
click at [379, 95] on link "Documents" at bounding box center [384, 98] width 37 height 23
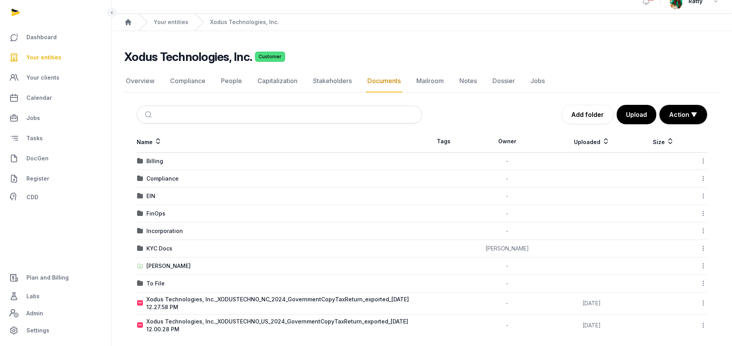
scroll to position [17, 0]
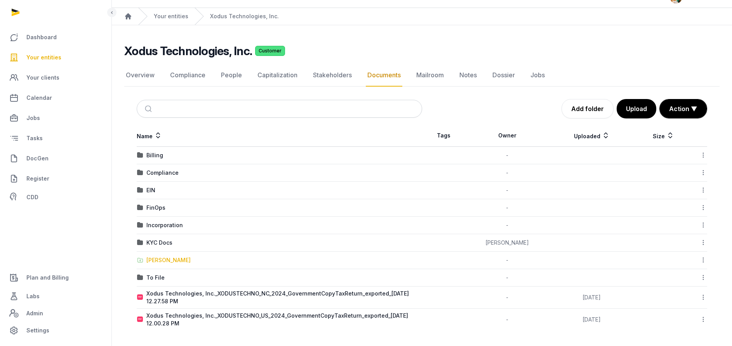
click at [165, 261] on div "[PERSON_NAME]" at bounding box center [168, 260] width 44 height 8
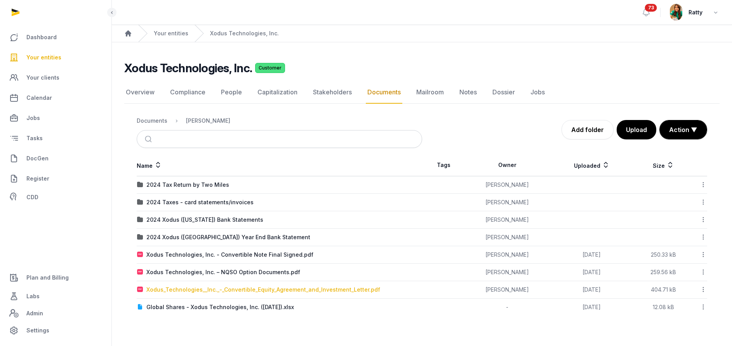
scroll to position [0, 0]
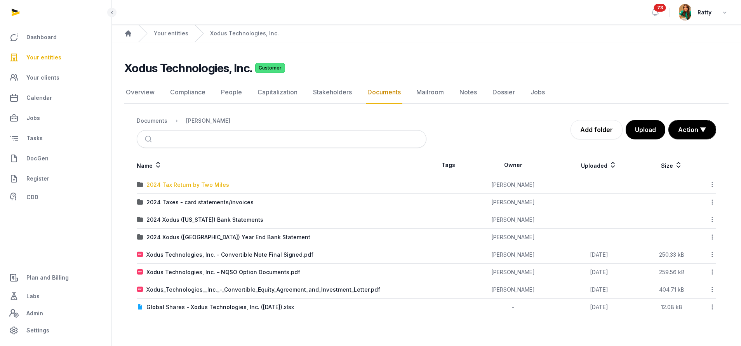
click at [194, 183] on div "2024 Tax Return by Two Miles" at bounding box center [187, 185] width 83 height 8
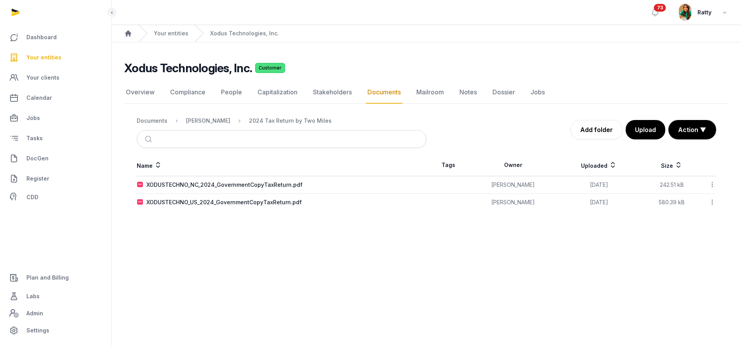
click at [711, 181] on icon at bounding box center [712, 185] width 7 height 8
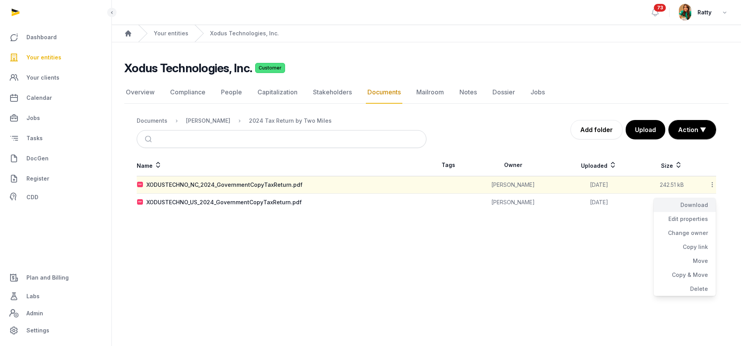
click at [692, 205] on div "Download" at bounding box center [685, 205] width 62 height 14
click at [714, 204] on icon at bounding box center [712, 202] width 7 height 8
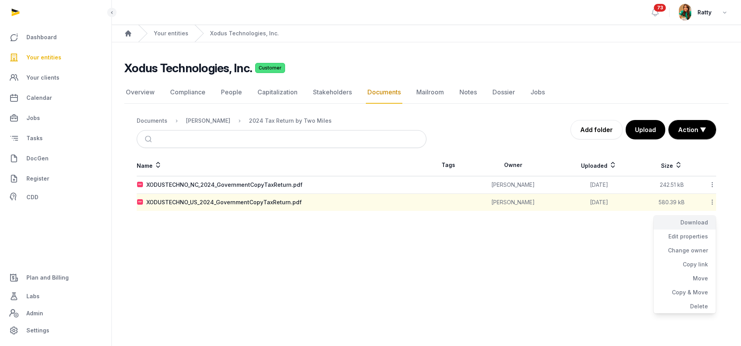
click at [690, 226] on div "Download" at bounding box center [685, 223] width 62 height 14
click at [208, 120] on div "Shared Folder" at bounding box center [208, 121] width 44 height 8
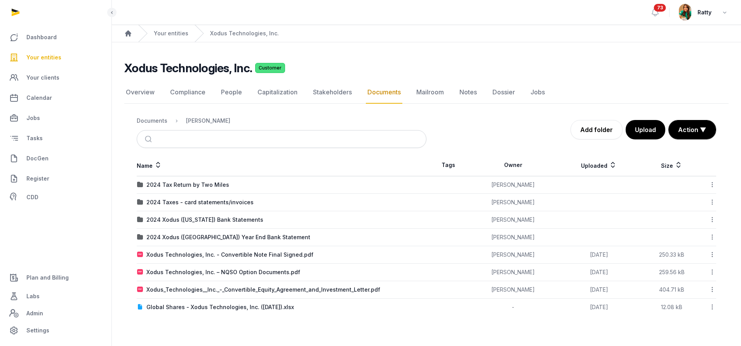
click at [157, 125] on ol "Documents Shared Folder" at bounding box center [184, 120] width 94 height 9
click at [157, 124] on div "Documents" at bounding box center [152, 121] width 31 height 8
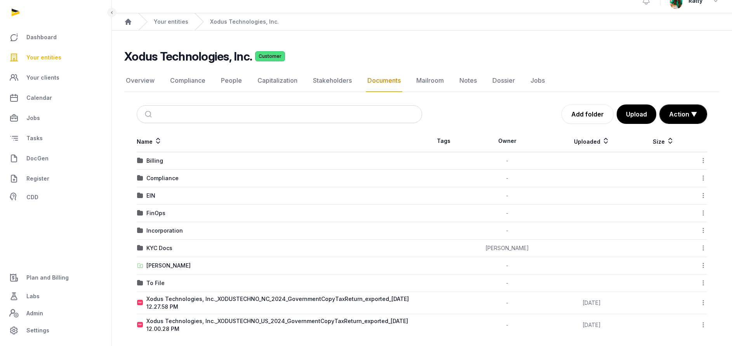
scroll to position [17, 0]
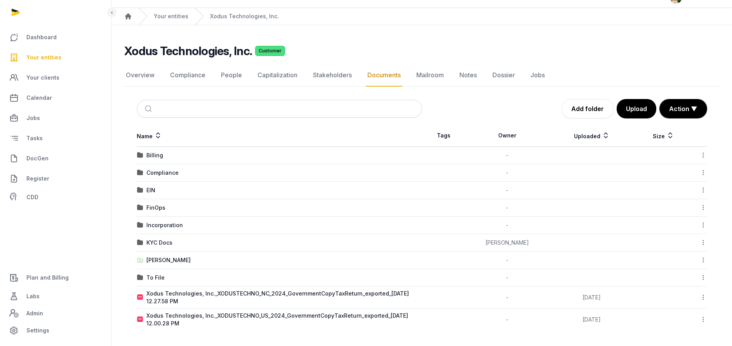
click at [702, 297] on icon at bounding box center [703, 297] width 7 height 8
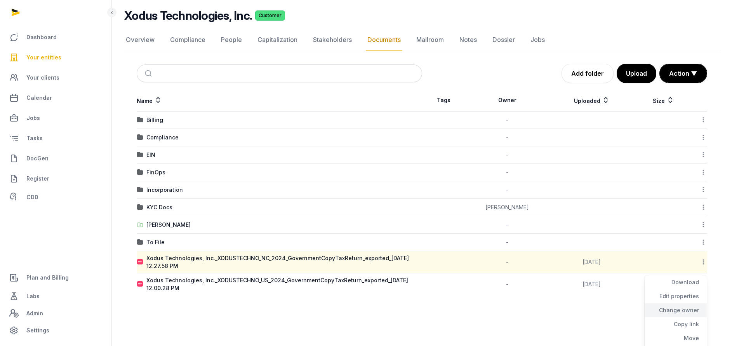
scroll to position [80, 0]
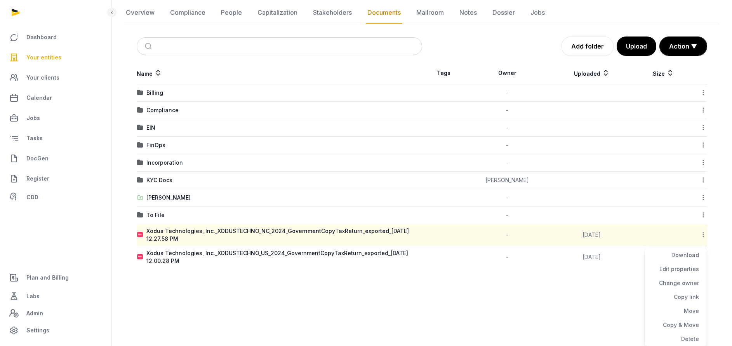
click at [581, 284] on html "Dashboard Your entities Your clients Calendar Jobs Tasks DocGen Register CDD Pl…" at bounding box center [366, 101] width 732 height 363
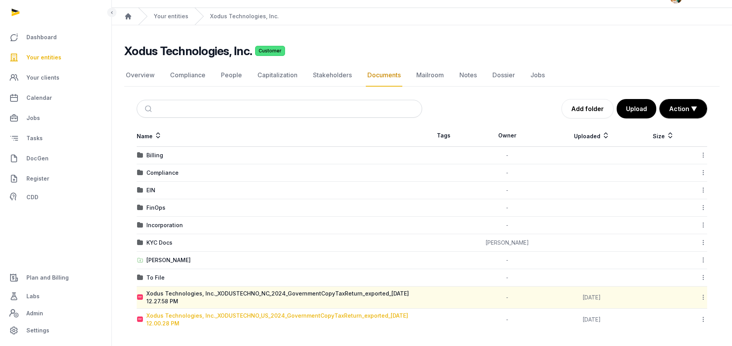
click at [257, 317] on div "Xodus Technologies, Inc._XODUSTECHNO_US_2024_GovernmentCopyTaxReturn_exported_2…" at bounding box center [283, 320] width 275 height 16
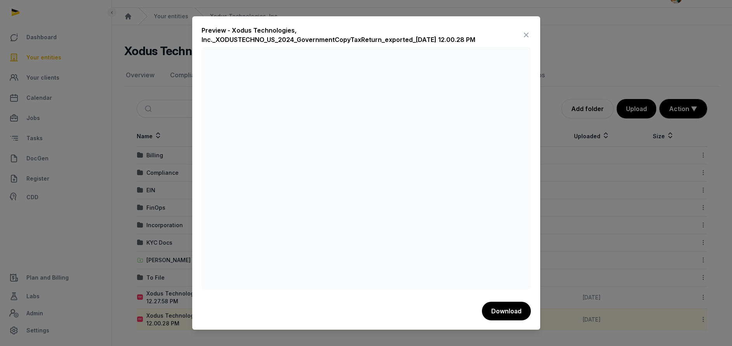
click at [524, 35] on icon at bounding box center [526, 35] width 9 height 12
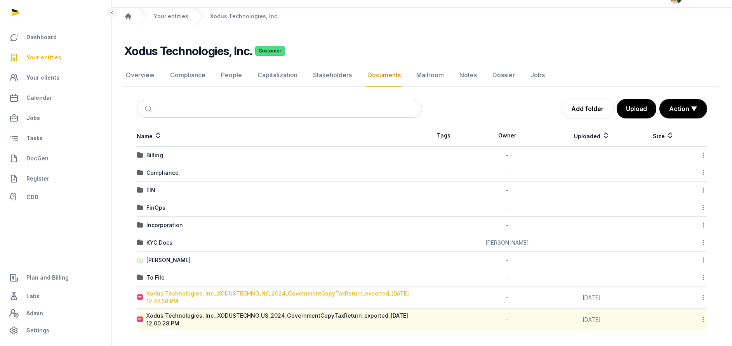
click at [197, 294] on div "Xodus Technologies, Inc._XODUSTECHNO_NC_2024_GovernmentCopyTaxReturn_exported_2…" at bounding box center [283, 298] width 275 height 16
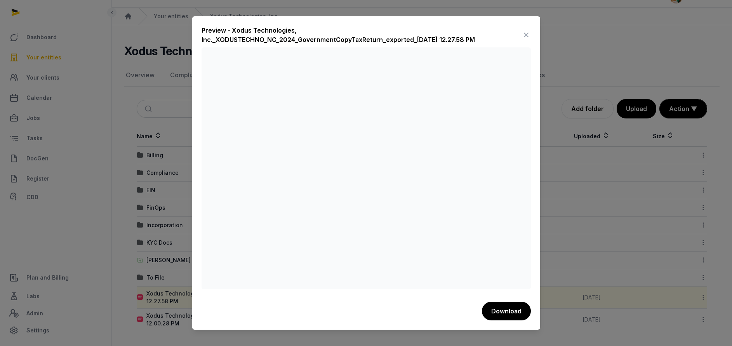
click at [528, 33] on icon at bounding box center [526, 35] width 9 height 12
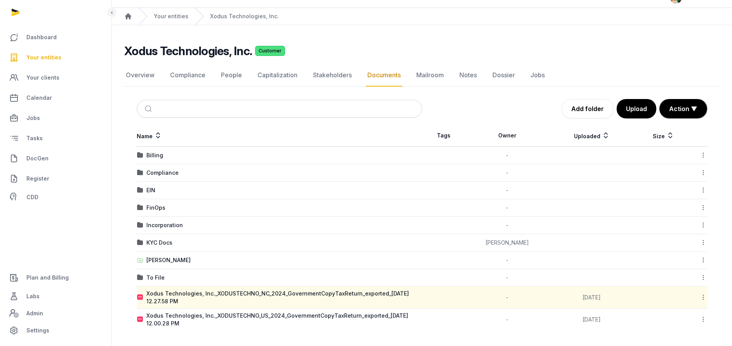
scroll to position [0, 0]
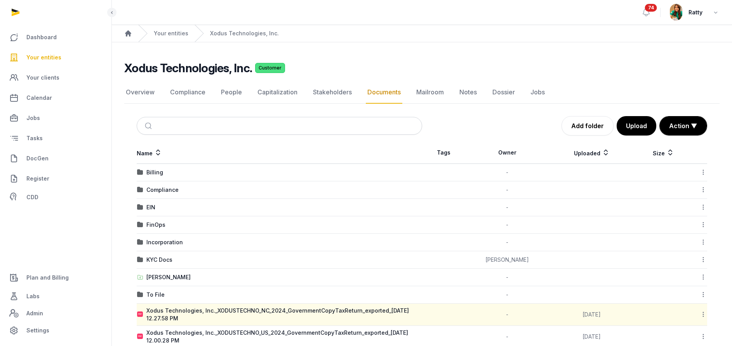
click at [652, 8] on span "74" at bounding box center [651, 8] width 12 height 8
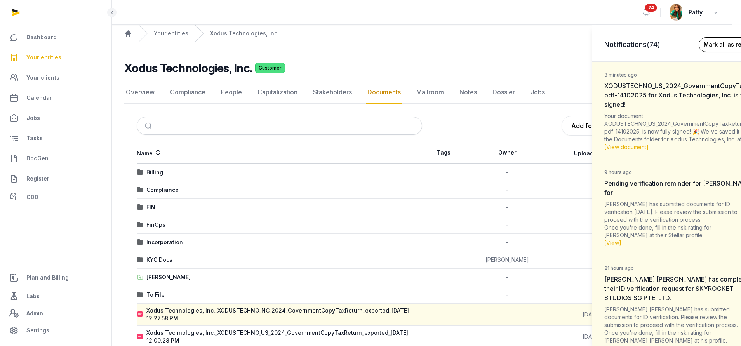
click at [718, 41] on button "Mark all as read" at bounding box center [726, 44] width 55 height 15
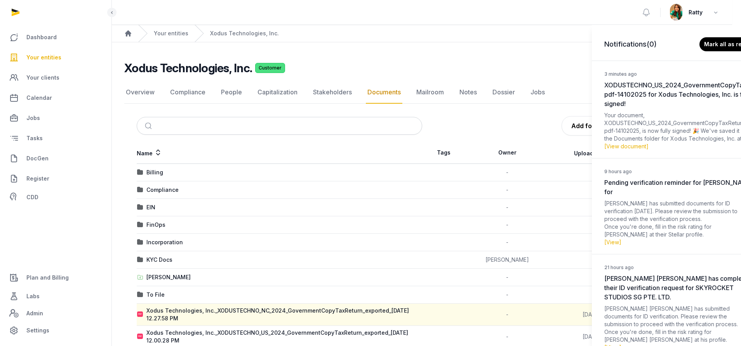
click at [51, 58] on div "Notifications (0) Mark all as read 3 minutes ago XODUSTECHNO_US_2024_Government…" at bounding box center [370, 173] width 741 height 346
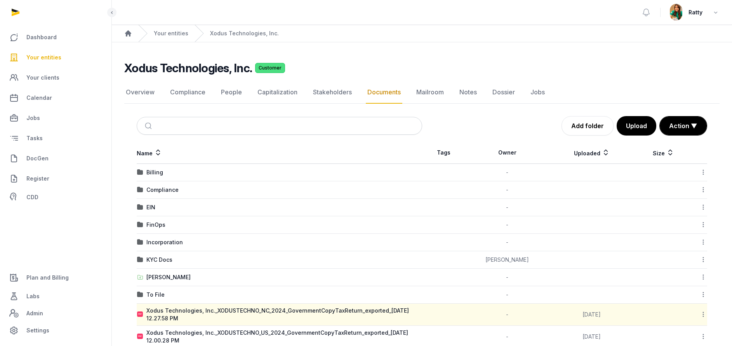
click at [50, 58] on span "Your entities" at bounding box center [43, 57] width 35 height 9
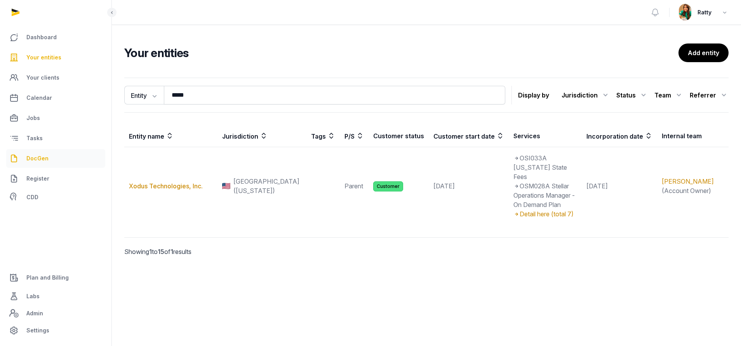
click at [41, 157] on span "DocGen" at bounding box center [37, 158] width 22 height 9
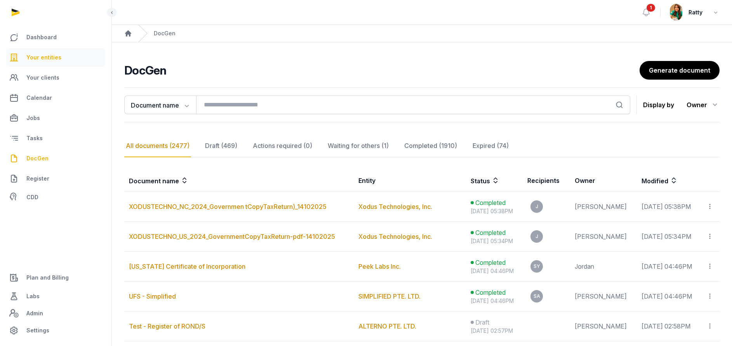
click at [47, 60] on span "Your entities" at bounding box center [43, 57] width 35 height 9
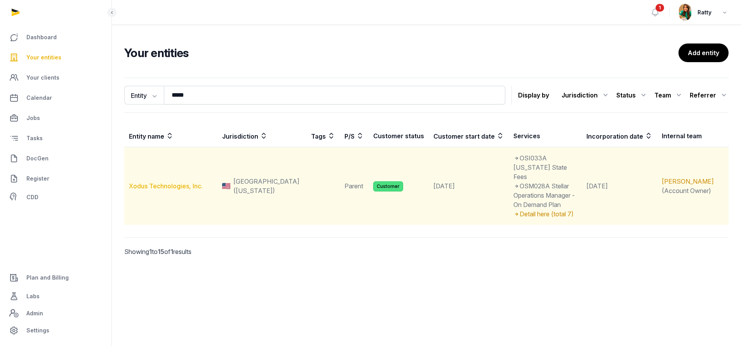
click at [165, 182] on link "Xodus Technologies, Inc." at bounding box center [166, 186] width 74 height 8
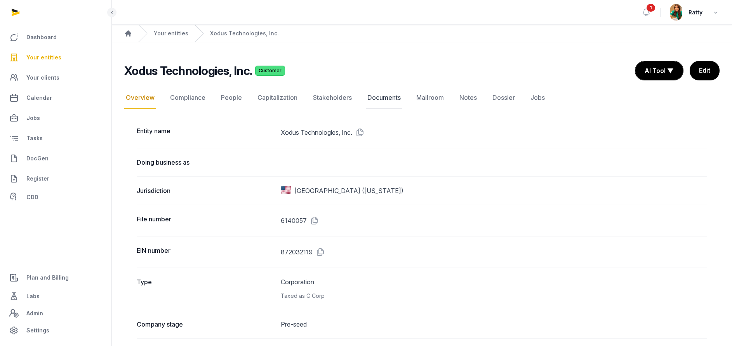
click at [383, 97] on link "Documents" at bounding box center [384, 98] width 37 height 23
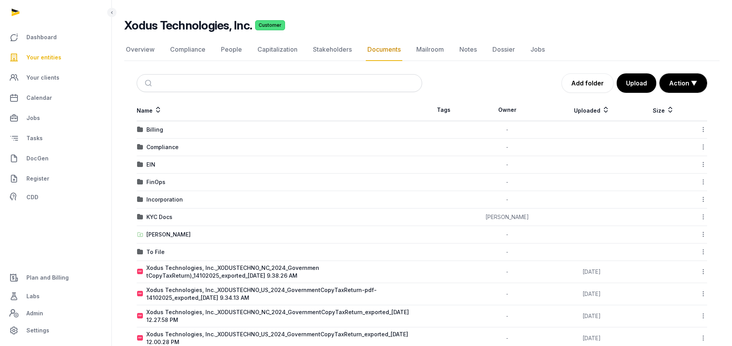
scroll to position [61, 0]
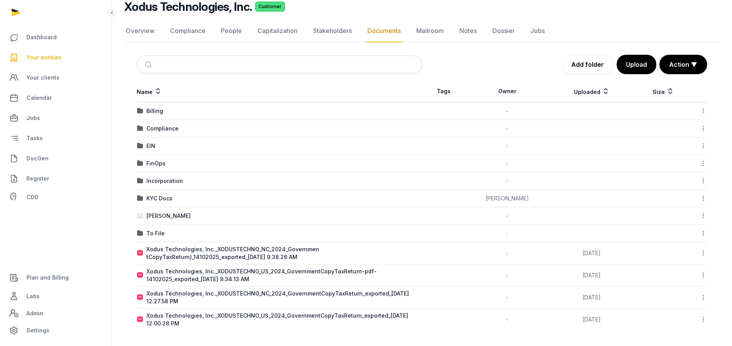
click at [703, 250] on icon at bounding box center [703, 253] width 7 height 8
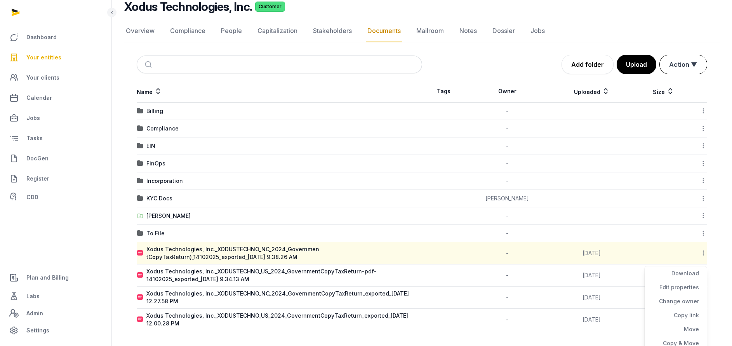
click at [681, 63] on button "Action ▼" at bounding box center [683, 64] width 47 height 19
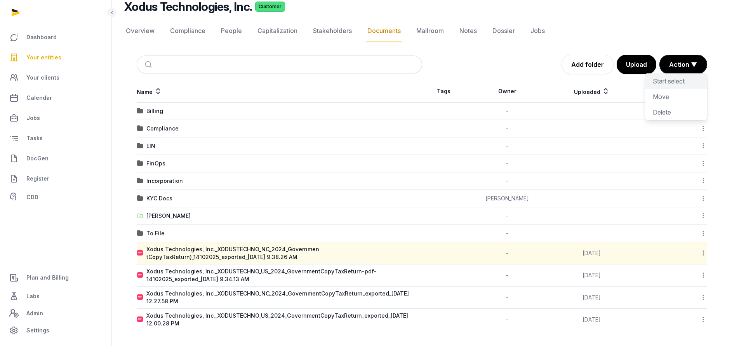
click at [670, 80] on div "Start select" at bounding box center [676, 81] width 62 height 16
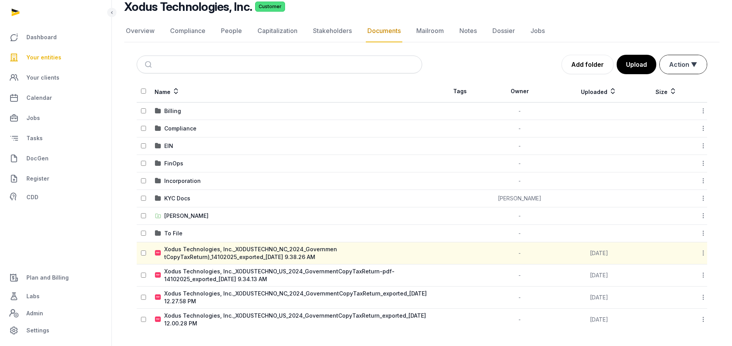
click at [689, 57] on button "Action ▼" at bounding box center [683, 64] width 47 height 19
click at [664, 95] on div "Move" at bounding box center [676, 97] width 62 height 16
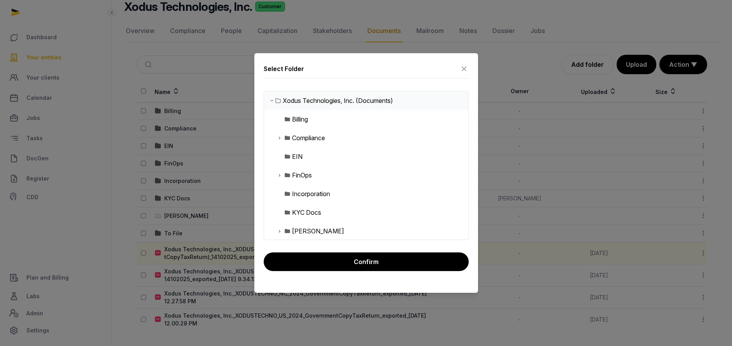
click at [279, 176] on icon at bounding box center [280, 174] width 6 height 9
click at [286, 195] on icon at bounding box center [286, 193] width 6 height 9
click at [306, 195] on div "Taxes" at bounding box center [306, 193] width 17 height 9
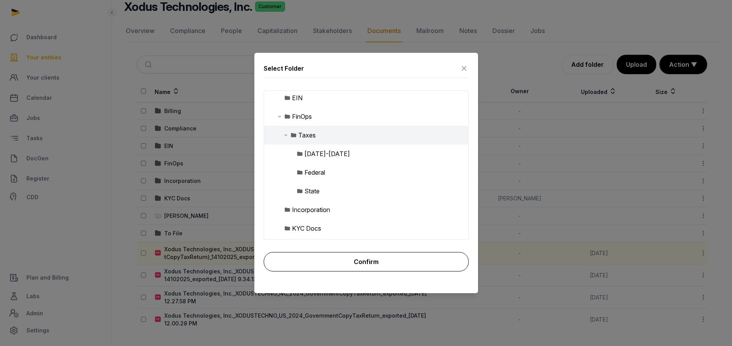
click at [372, 261] on button "Confirm" at bounding box center [366, 261] width 205 height 19
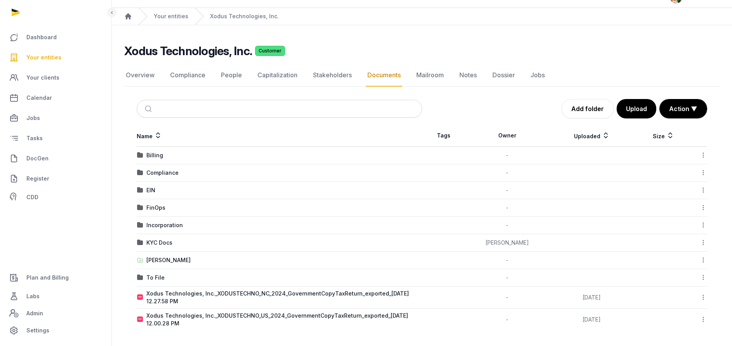
scroll to position [17, 0]
click at [159, 205] on div "FinOps" at bounding box center [155, 208] width 19 height 8
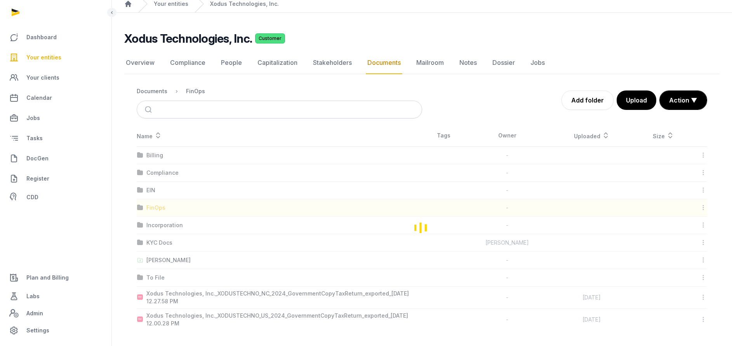
scroll to position [0, 0]
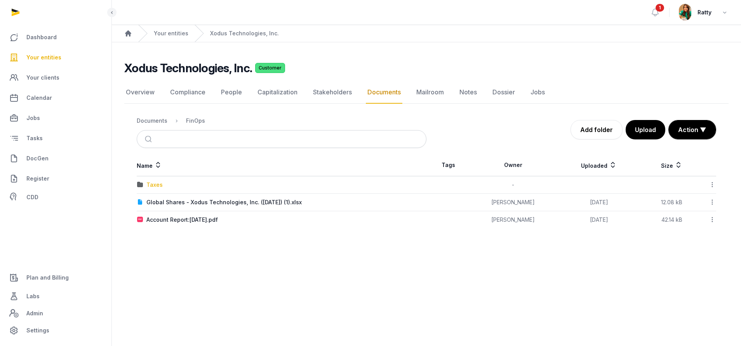
click at [157, 183] on div "Taxes" at bounding box center [154, 185] width 16 height 8
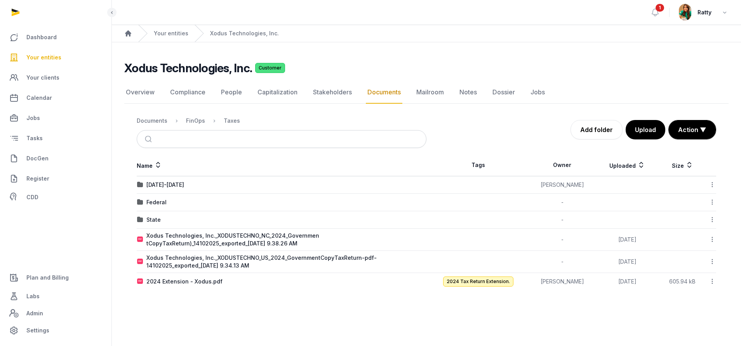
click at [710, 239] on icon at bounding box center [712, 239] width 7 height 8
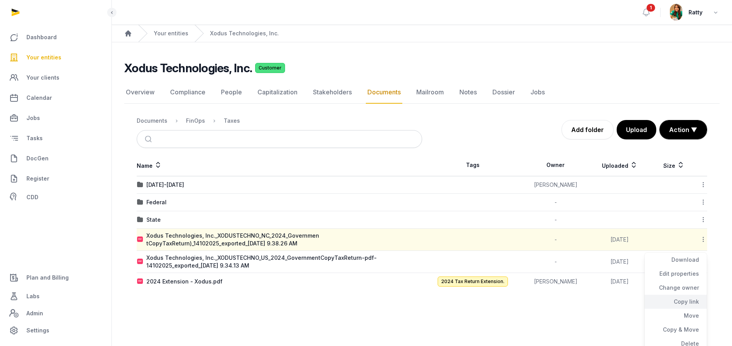
click at [685, 299] on div "Copy link" at bounding box center [676, 302] width 62 height 14
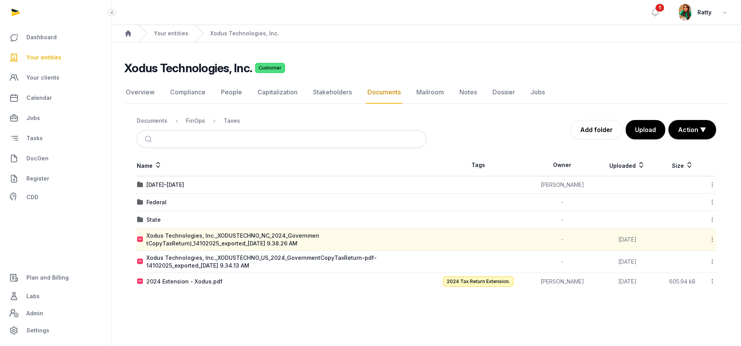
click at [711, 261] on icon at bounding box center [712, 261] width 7 height 8
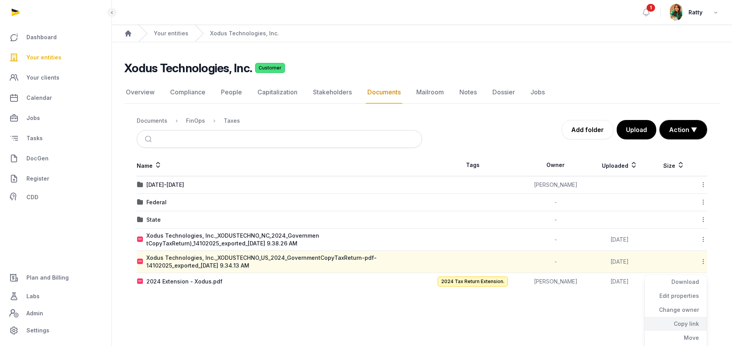
click at [689, 325] on div "Copy link" at bounding box center [676, 324] width 62 height 14
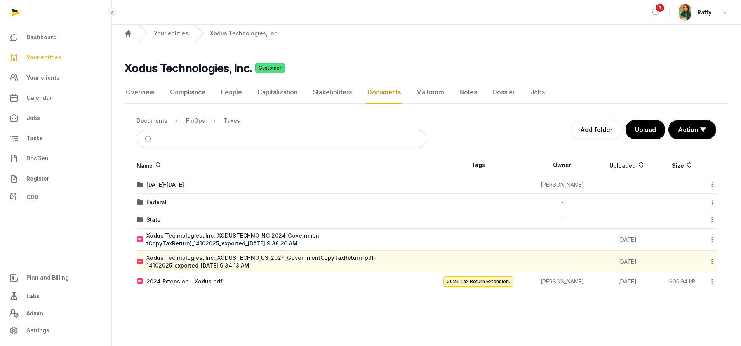
click at [45, 55] on span "Your entities" at bounding box center [43, 57] width 35 height 9
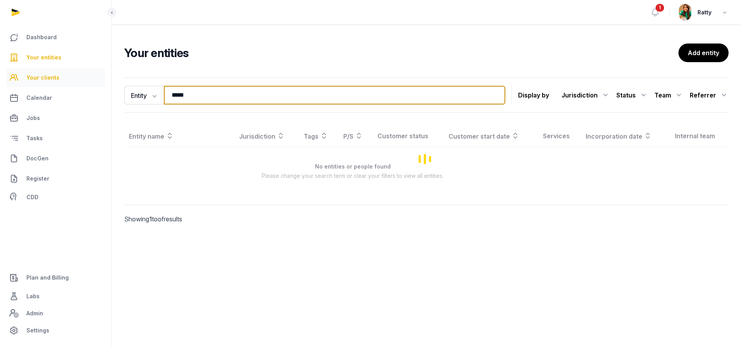
drag, startPoint x: 207, startPoint y: 92, endPoint x: 42, endPoint y: 87, distance: 165.1
click at [64, 97] on div "Dashboard Your entities Your clients Calendar Jobs Tasks DocGen Register CDD Pl…" at bounding box center [370, 173] width 741 height 346
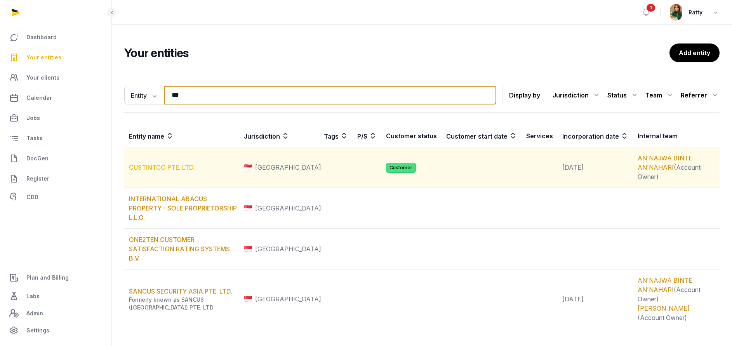
type input "***"
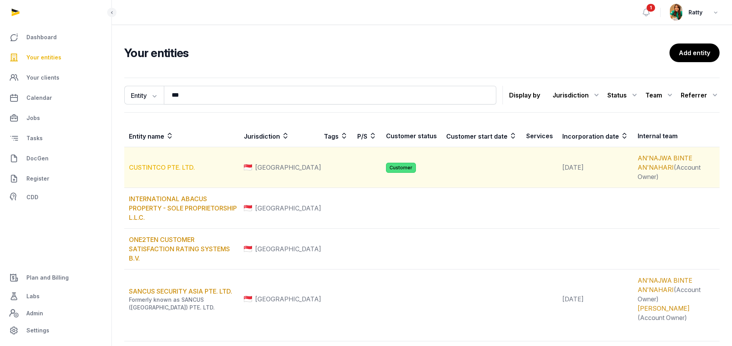
click at [170, 164] on link "CUSTINTCO PTE. LTD." at bounding box center [162, 167] width 66 height 8
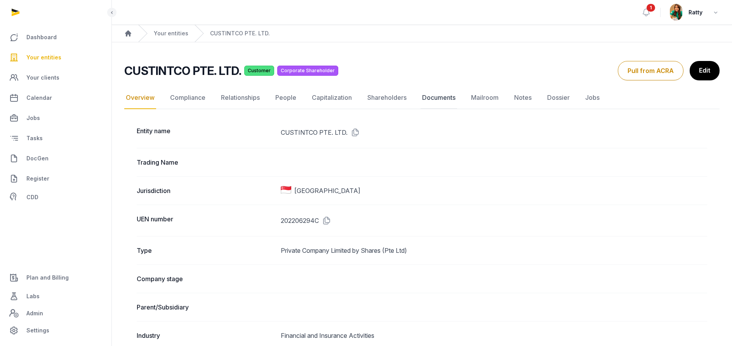
click at [426, 95] on link "Documents" at bounding box center [439, 98] width 37 height 23
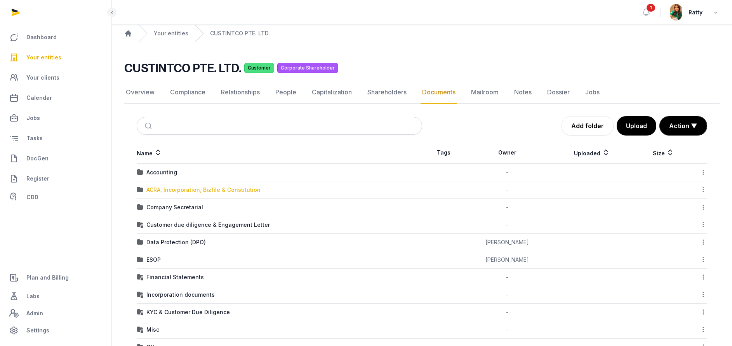
click at [212, 189] on div "ACRA, Incorporation, Bizfile & Constitution" at bounding box center [203, 190] width 114 height 8
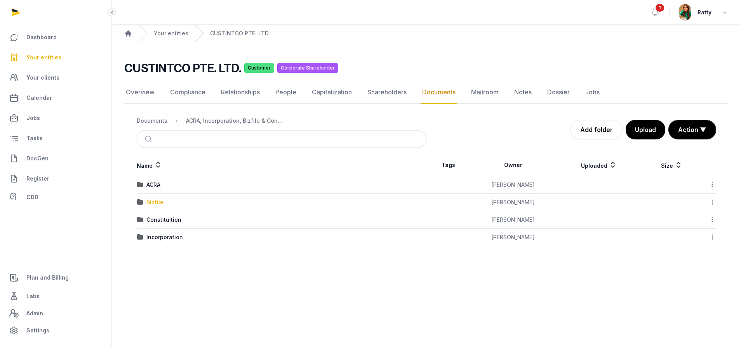
click at [160, 201] on div "Bizfile" at bounding box center [154, 202] width 17 height 8
click at [153, 220] on div "2025" at bounding box center [153, 220] width 14 height 8
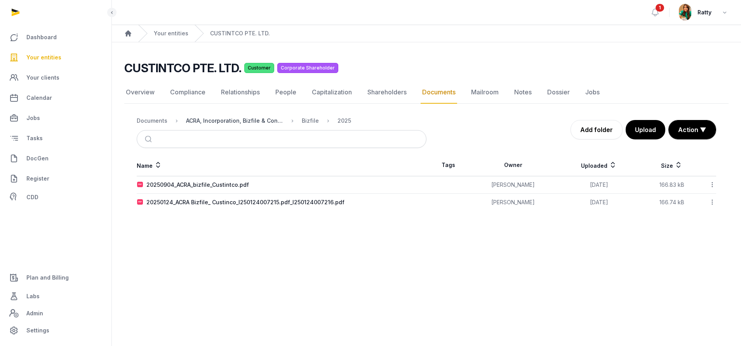
click at [250, 117] on div "ACRA, Incorporation, Bizfile & Constitution" at bounding box center [234, 121] width 97 height 8
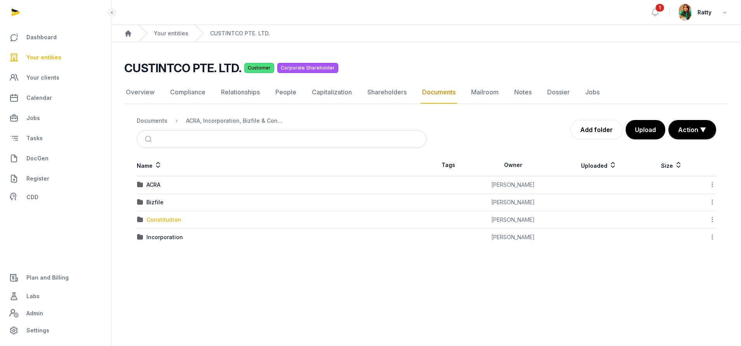
click at [170, 221] on div "Constituition" at bounding box center [163, 220] width 35 height 8
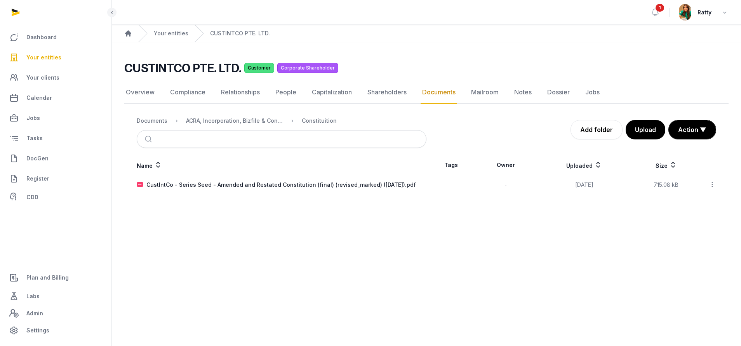
click at [713, 184] on icon at bounding box center [712, 185] width 7 height 8
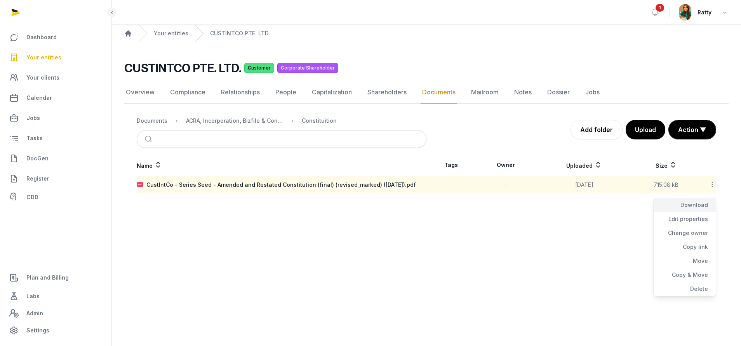
click at [687, 202] on div "Download" at bounding box center [685, 205] width 62 height 14
click at [242, 123] on div "ACRA, Incorporation, Bizfile & Constitution" at bounding box center [234, 121] width 97 height 8
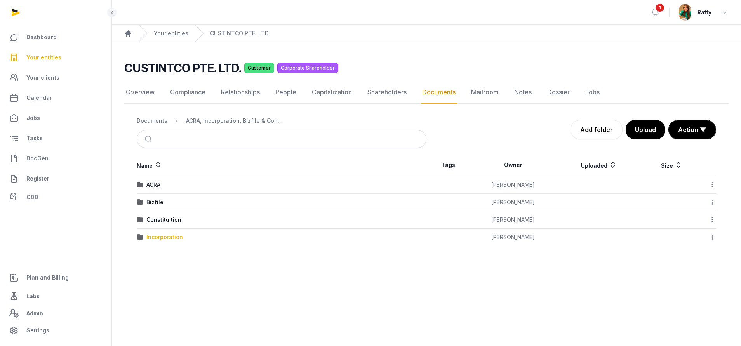
click at [164, 238] on div "Incorporation" at bounding box center [164, 237] width 37 height 8
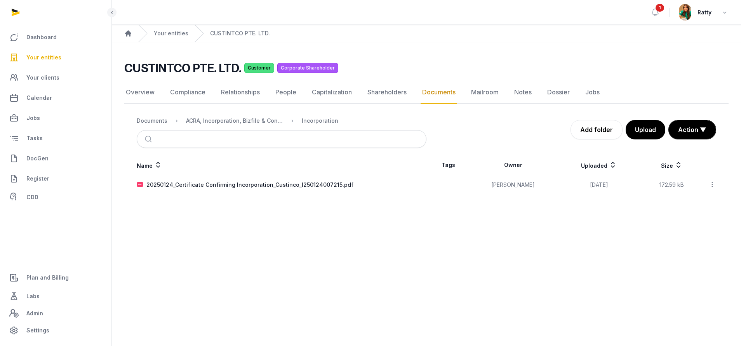
click at [714, 185] on icon at bounding box center [712, 185] width 7 height 8
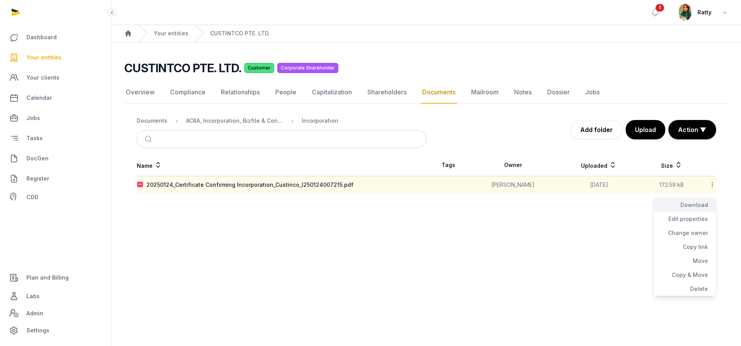
click at [697, 205] on div "Download" at bounding box center [685, 205] width 62 height 14
click at [49, 78] on span "Your clients" at bounding box center [42, 77] width 33 height 9
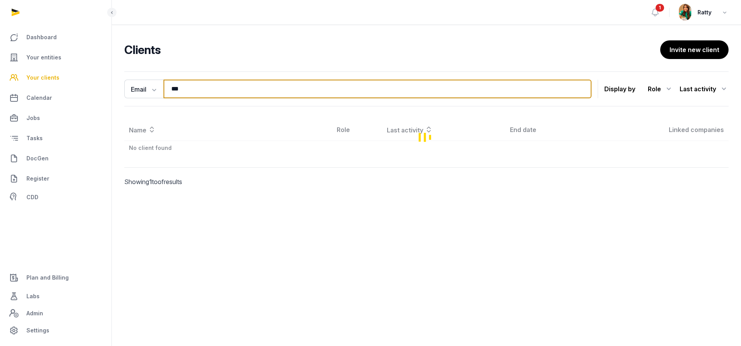
drag, startPoint x: 188, startPoint y: 92, endPoint x: 177, endPoint y: 92, distance: 10.5
click at [178, 92] on input "***" at bounding box center [377, 89] width 428 height 19
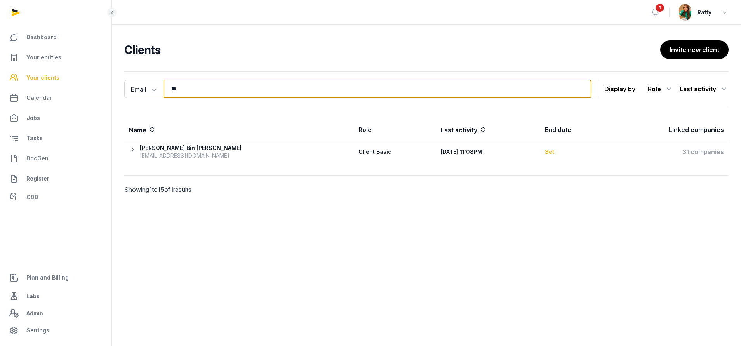
type input "*"
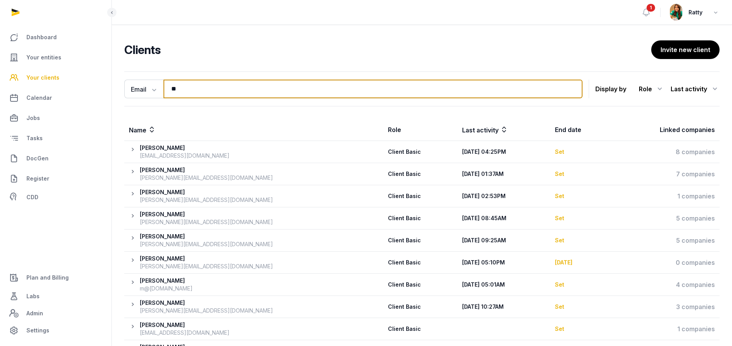
type input "*"
paste input "**********"
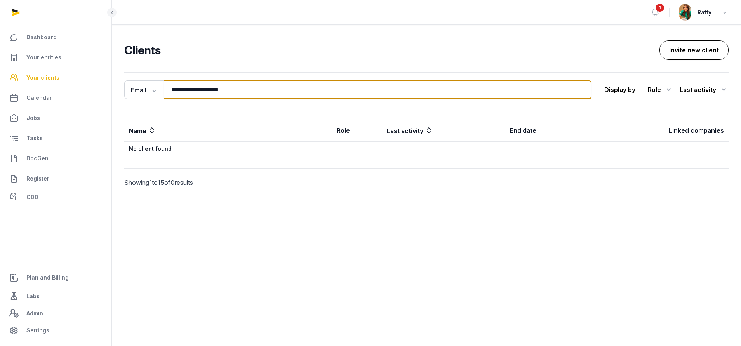
type input "**********"
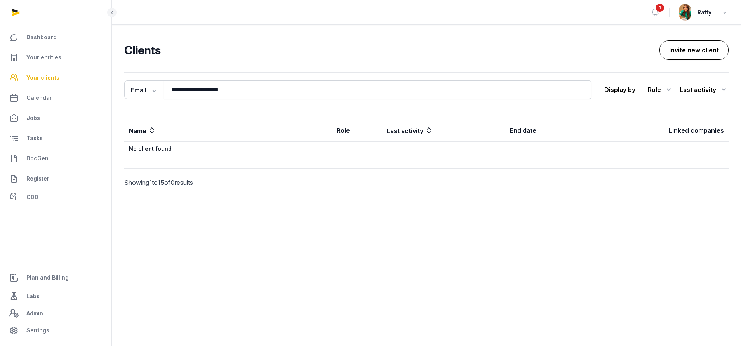
click at [697, 53] on button "Invite new client" at bounding box center [693, 49] width 69 height 19
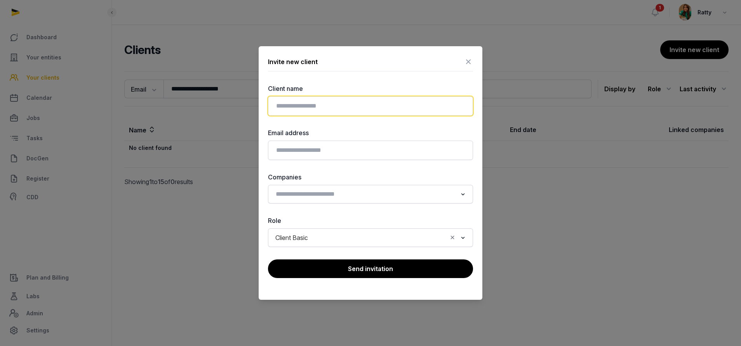
click at [325, 107] on input "text" at bounding box center [370, 105] width 205 height 19
type input "****"
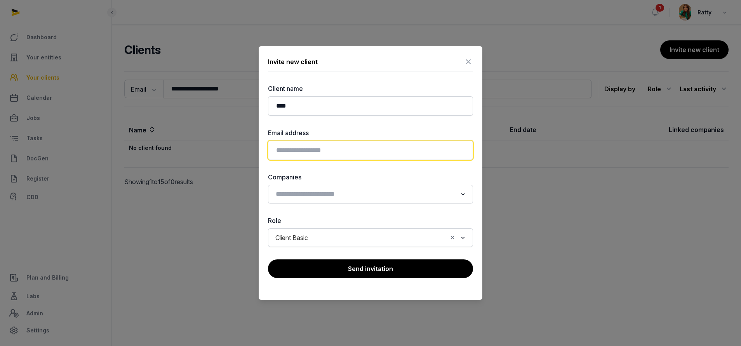
click at [301, 152] on input "email" at bounding box center [370, 150] width 205 height 19
paste input "**********"
type input "**********"
click at [313, 197] on input "Search for option" at bounding box center [365, 194] width 184 height 11
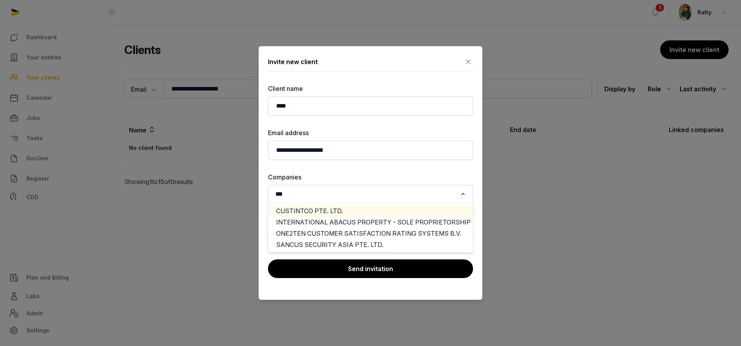
click at [320, 209] on li "CUSTINTCO PTE. LTD." at bounding box center [370, 210] width 204 height 11
type input "***"
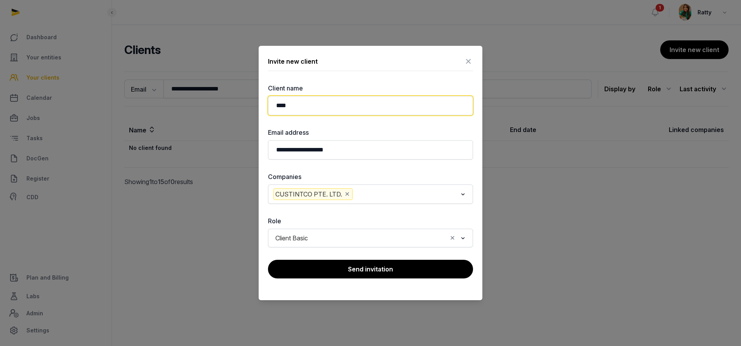
drag, startPoint x: 305, startPoint y: 104, endPoint x: 200, endPoint y: 105, distance: 104.5
click at [200, 105] on div "**********" at bounding box center [370, 173] width 741 height 346
type input "****"
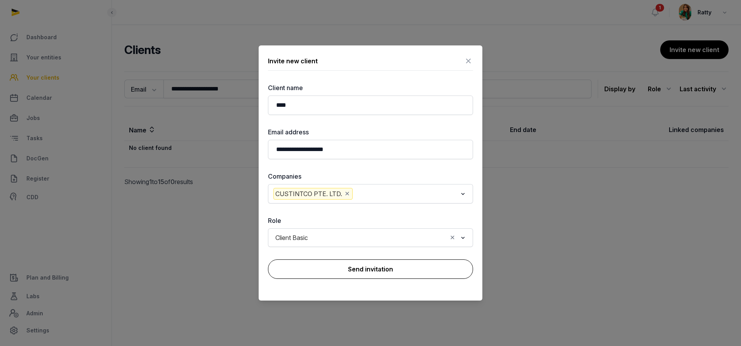
click at [373, 268] on button "Send invitation" at bounding box center [370, 268] width 205 height 19
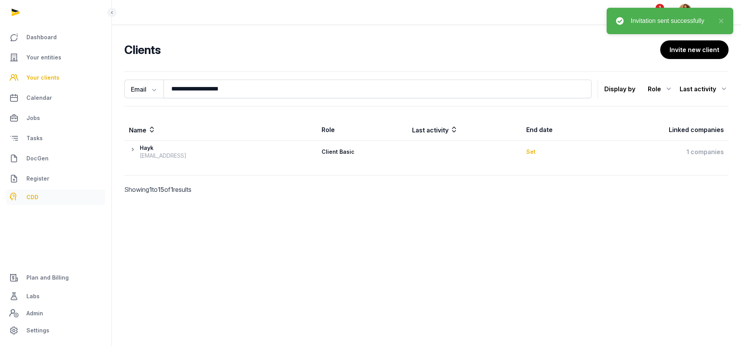
click at [29, 196] on span "CDD" at bounding box center [32, 197] width 12 height 9
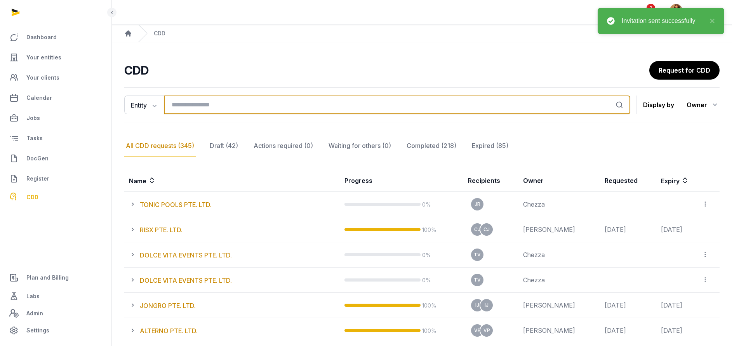
click at [198, 107] on input "search" at bounding box center [397, 105] width 466 height 19
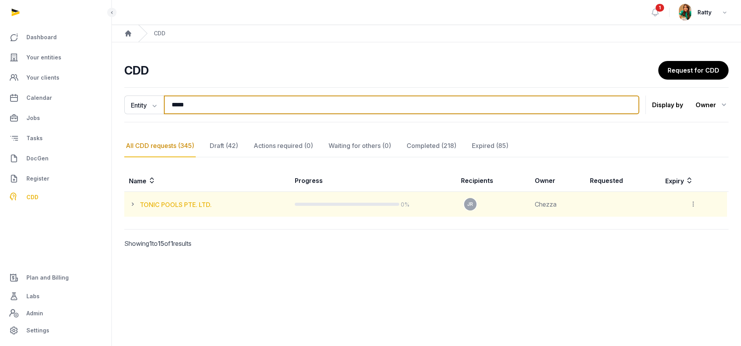
type input "*****"
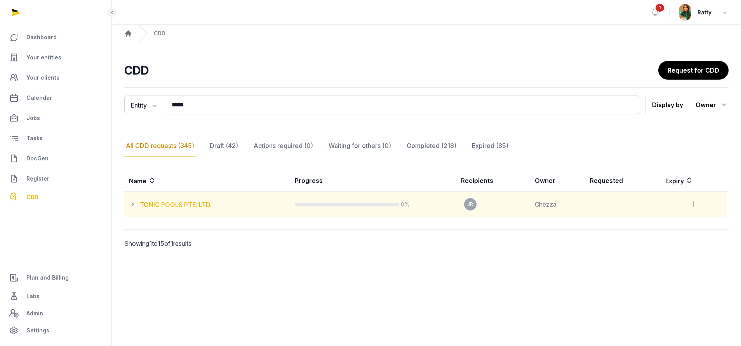
click at [181, 205] on link "TONIC POOLS PTE. LTD." at bounding box center [176, 205] width 72 height 8
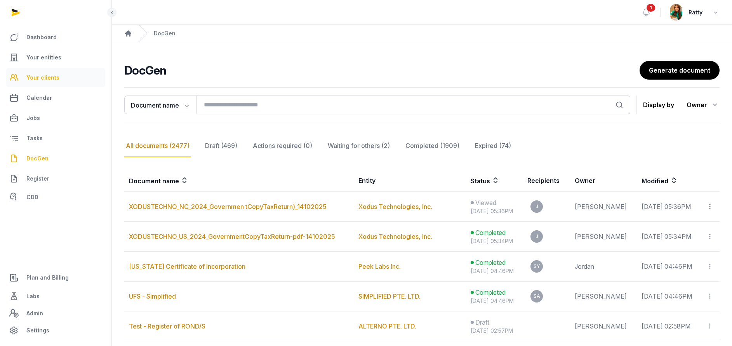
click at [42, 77] on span "Your clients" at bounding box center [42, 77] width 33 height 9
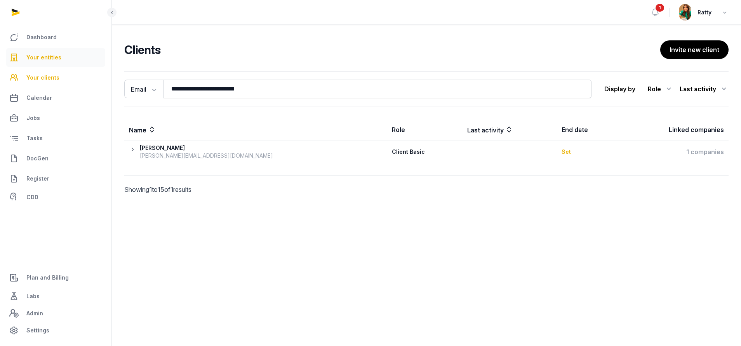
click at [60, 54] on link "Your entities" at bounding box center [55, 57] width 99 height 19
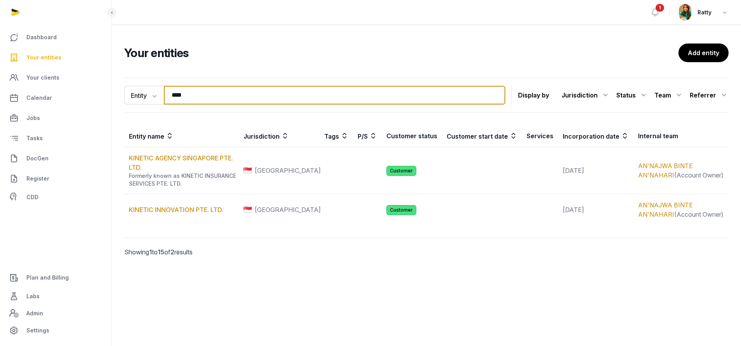
drag, startPoint x: 234, startPoint y: 95, endPoint x: -216, endPoint y: 51, distance: 451.5
click at [0, 51] on html "Dashboard Your entities Your clients Calendar Jobs Tasks DocGen Register CDD Pl…" at bounding box center [370, 173] width 741 height 346
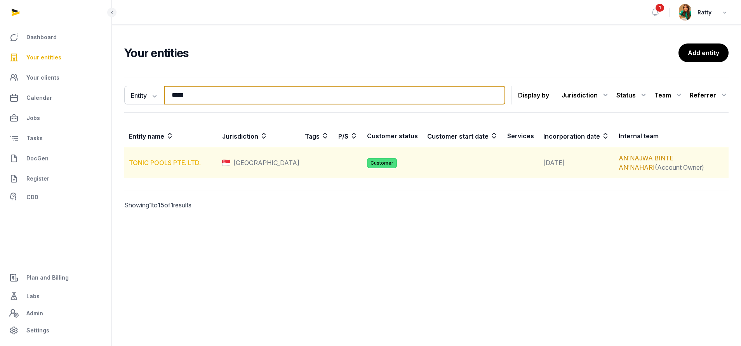
type input "*****"
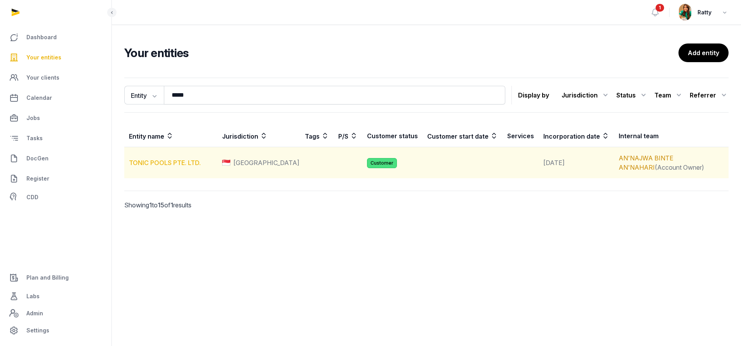
click at [160, 163] on link "TONIC POOLS PTE. LTD." at bounding box center [165, 163] width 72 height 8
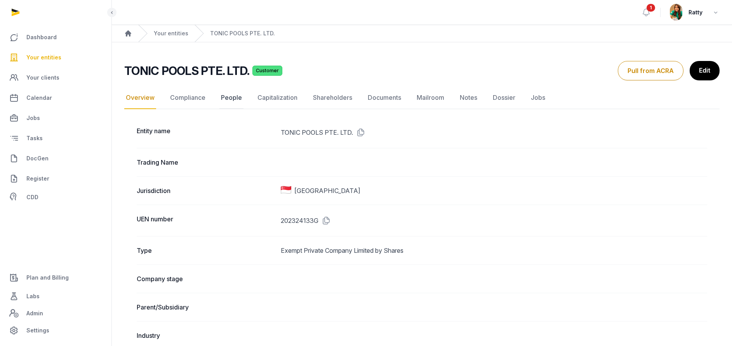
click at [236, 99] on link "People" at bounding box center [231, 98] width 24 height 23
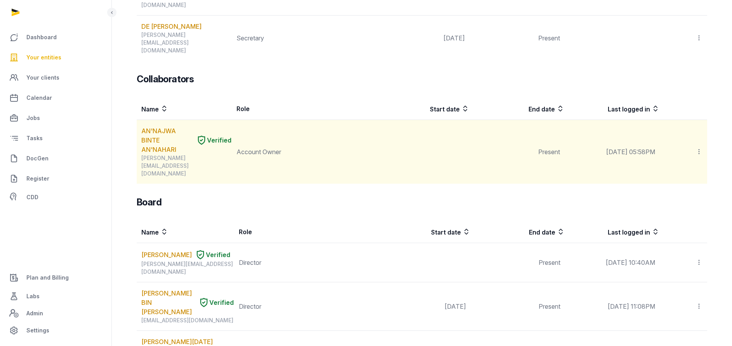
scroll to position [233, 0]
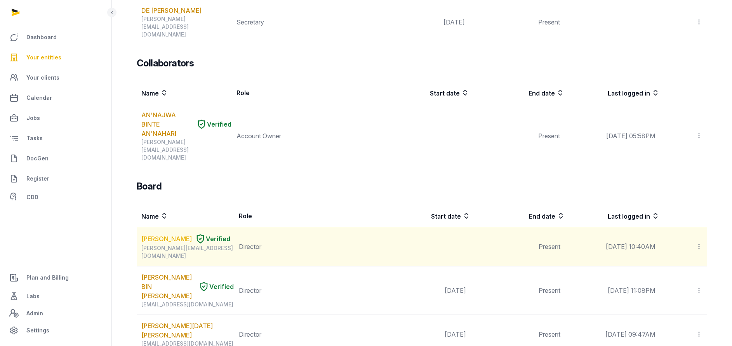
click at [151, 234] on link "[PERSON_NAME]" at bounding box center [166, 238] width 50 height 9
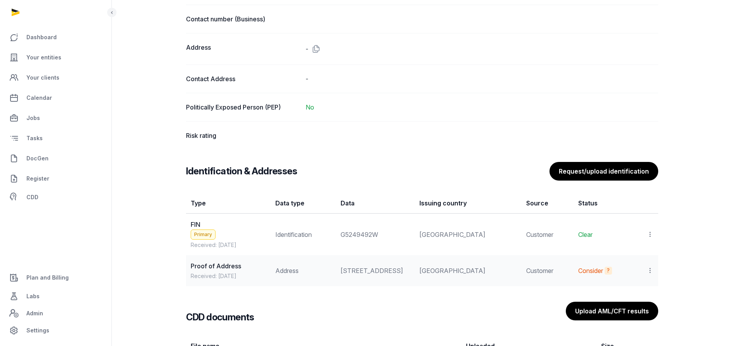
scroll to position [583, 0]
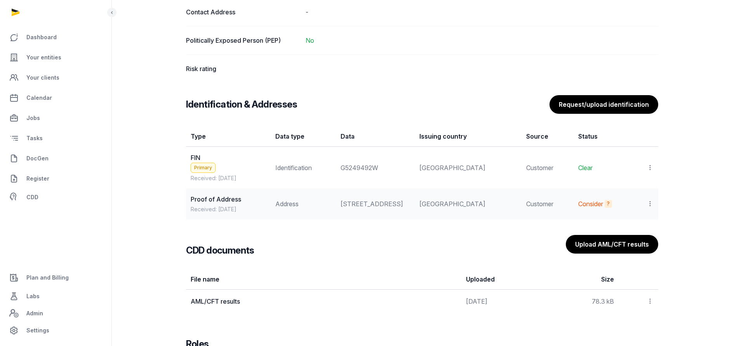
click at [652, 166] on icon at bounding box center [650, 167] width 7 height 8
click at [635, 188] on span "View" at bounding box center [639, 189] width 14 height 8
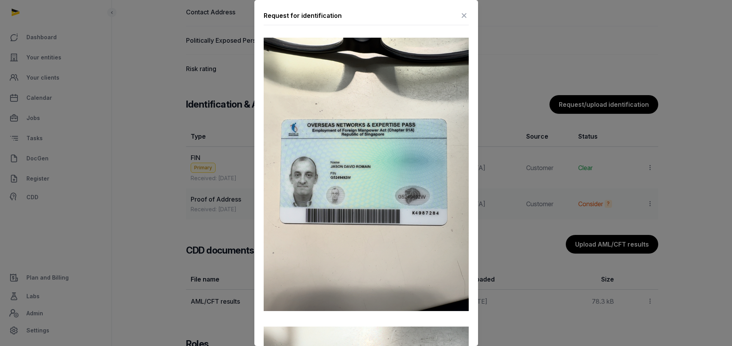
click at [459, 14] on icon at bounding box center [463, 15] width 9 height 12
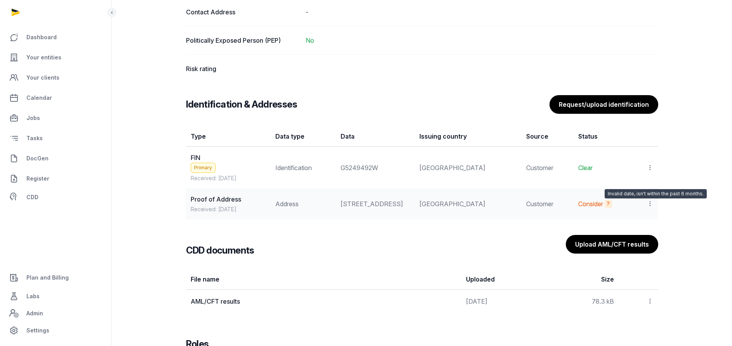
click at [606, 208] on div "?" at bounding box center [608, 204] width 7 height 8
click at [650, 208] on icon at bounding box center [650, 204] width 7 height 8
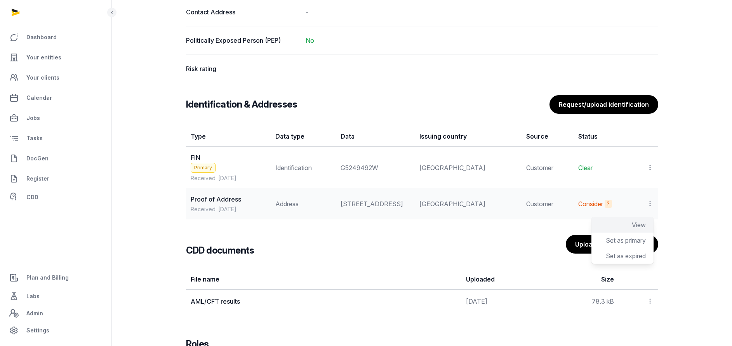
click at [637, 227] on span "View" at bounding box center [639, 225] width 14 height 8
